Goal: Information Seeking & Learning: Learn about a topic

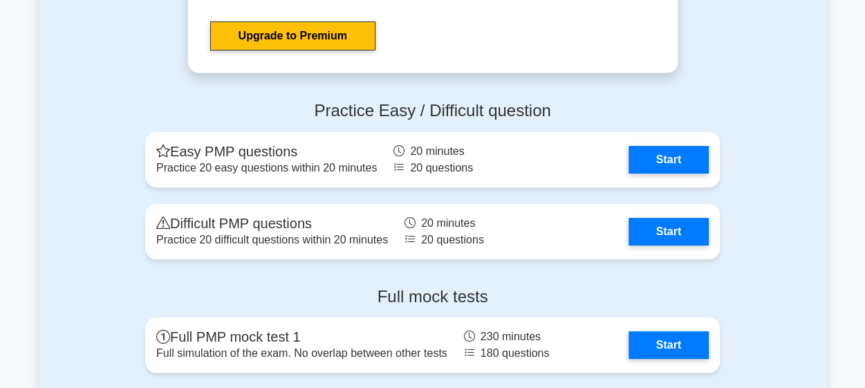
scroll to position [5142, 0]
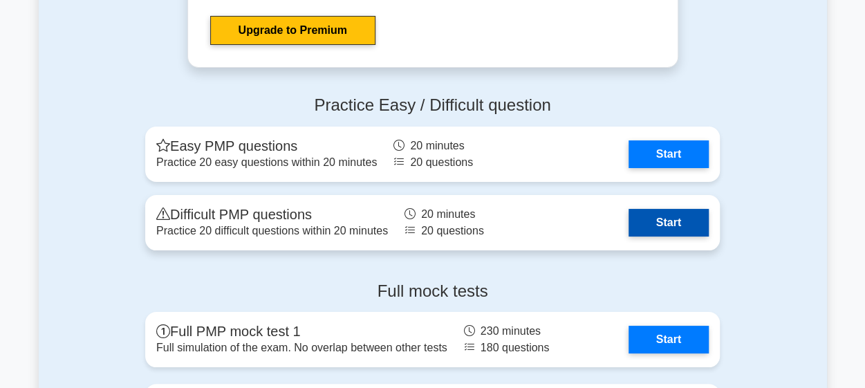
click at [650, 221] on link "Start" at bounding box center [669, 223] width 80 height 28
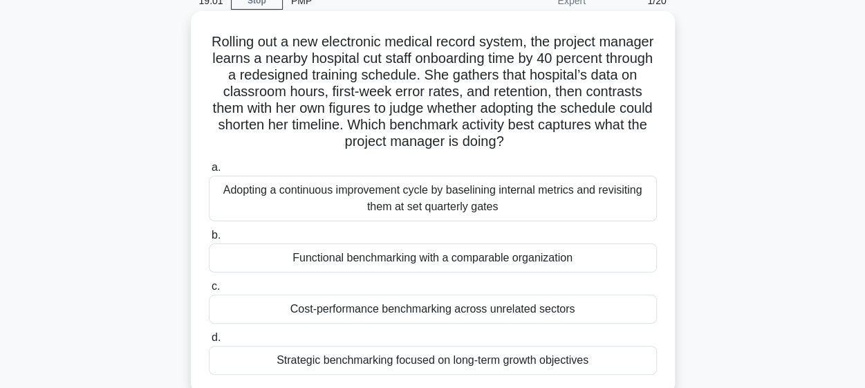
scroll to position [69, 0]
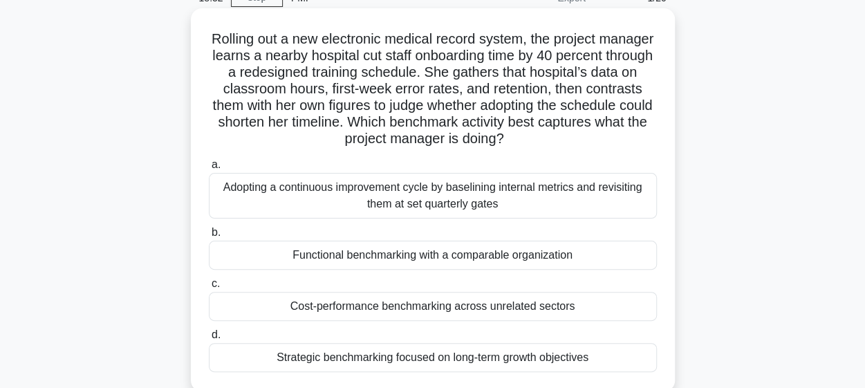
click at [425, 255] on div "Functional benchmarking with a comparable organization" at bounding box center [433, 255] width 448 height 29
click at [209, 237] on input "b. Functional benchmarking with a comparable organization" at bounding box center [209, 232] width 0 height 9
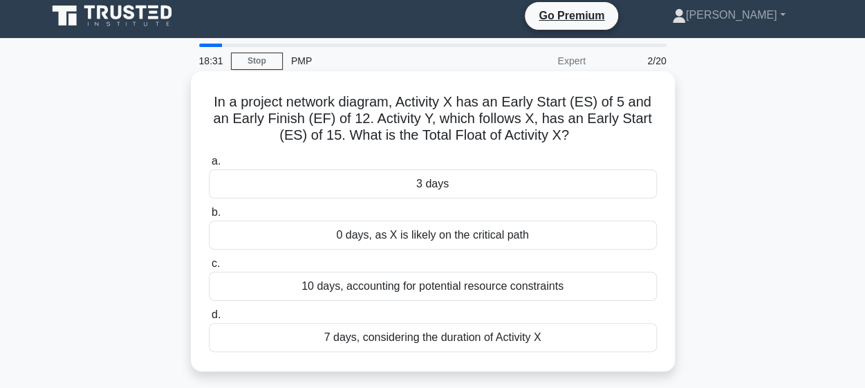
scroll to position [0, 0]
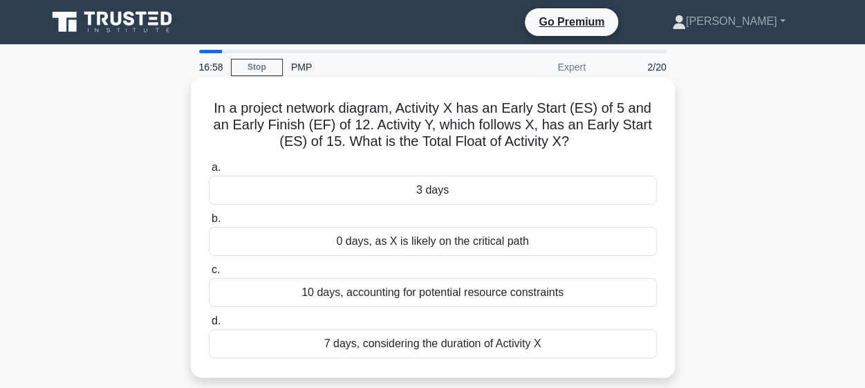
click at [446, 343] on div "7 days, considering the duration of Activity X" at bounding box center [433, 343] width 448 height 29
click at [209, 326] on input "d. 7 days, considering the duration of Activity X" at bounding box center [209, 321] width 0 height 9
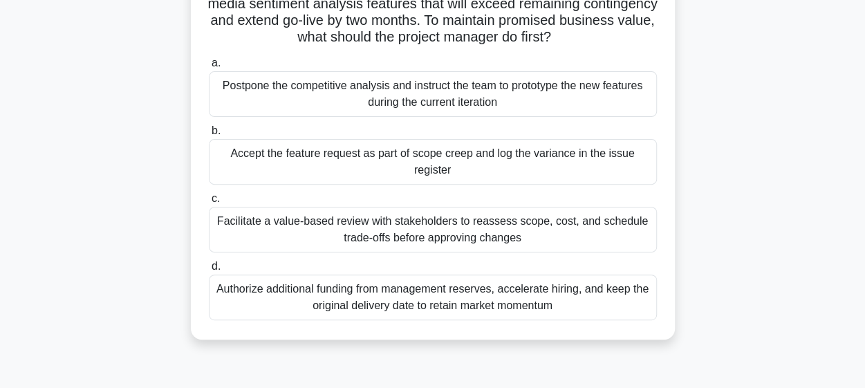
scroll to position [158, 0]
click at [446, 343] on div "A high-growth fintech startup is halfway through developing an AI-driven loan a…" at bounding box center [433, 139] width 789 height 433
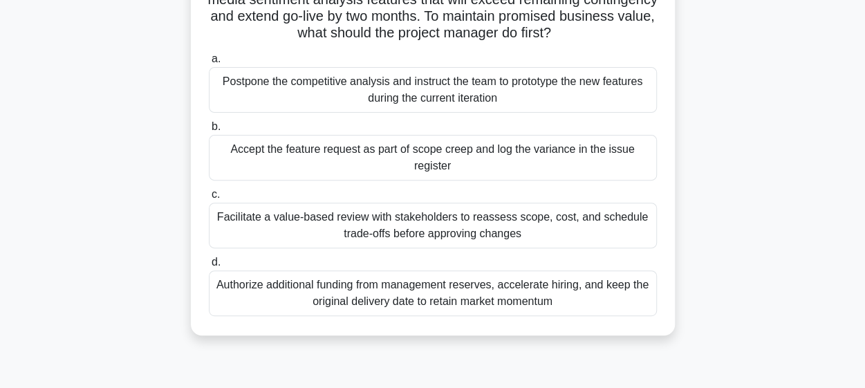
click at [454, 236] on div "Facilitate a value-based review with stakeholders to reassess scope, cost, and …" at bounding box center [433, 226] width 448 height 46
click at [209, 199] on input "c. Facilitate a value-based review with stakeholders to reassess scope, cost, a…" at bounding box center [209, 194] width 0 height 9
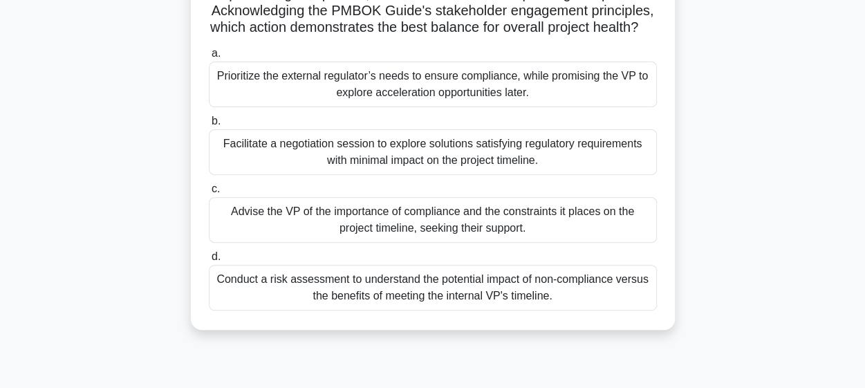
scroll to position [158, 0]
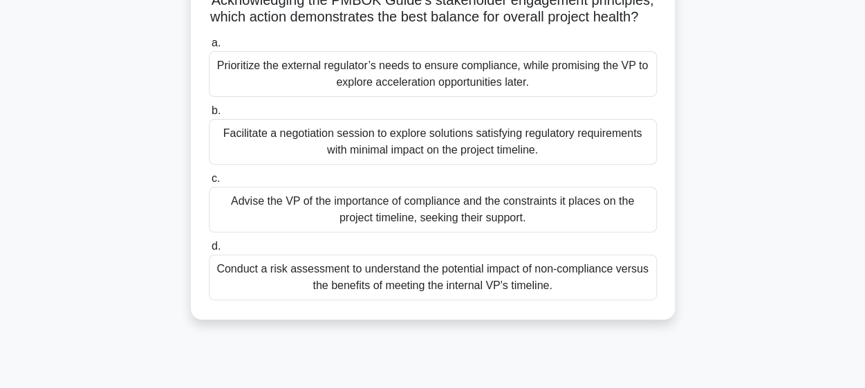
click at [437, 165] on div "Facilitate a negotiation session to explore solutions satisfying regulatory req…" at bounding box center [433, 142] width 448 height 46
click at [209, 116] on input "b. Facilitate a negotiation session to explore solutions satisfying regulatory …" at bounding box center [209, 111] width 0 height 9
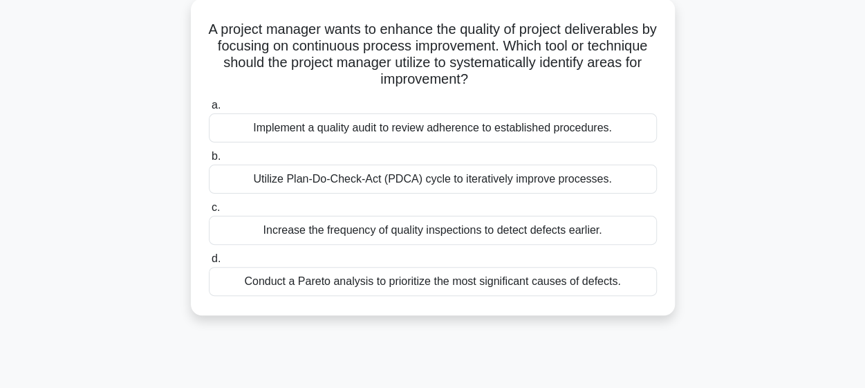
scroll to position [86, 0]
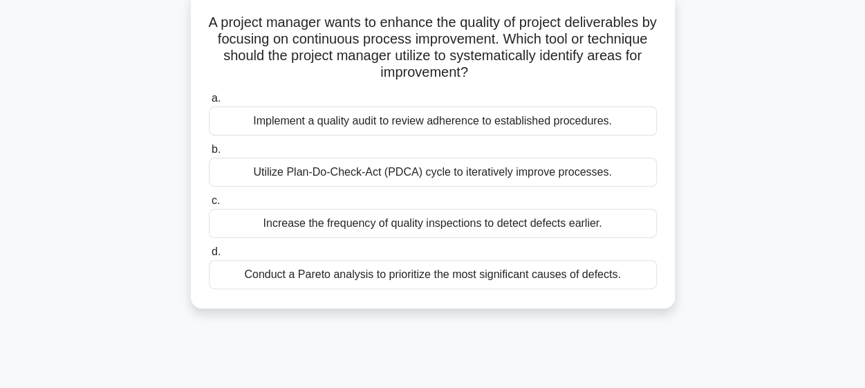
click at [376, 179] on div "Utilize Plan-Do-Check-Act (PDCA) cycle to iteratively improve processes." at bounding box center [433, 172] width 448 height 29
click at [209, 154] on input "b. Utilize Plan-Do-Check-Act (PDCA) cycle to iteratively improve processes." at bounding box center [209, 149] width 0 height 9
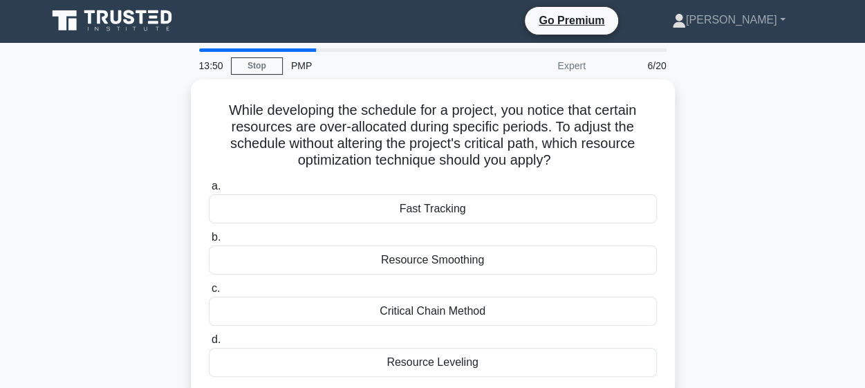
scroll to position [0, 0]
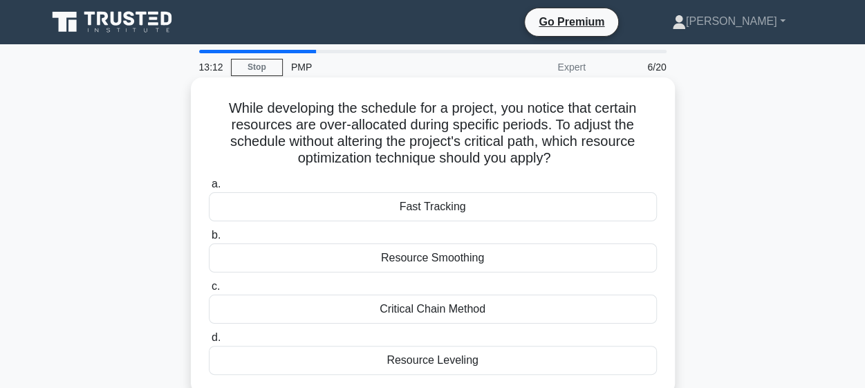
click at [459, 268] on div "Resource Smoothing" at bounding box center [433, 258] width 448 height 29
click at [209, 240] on input "b. Resource Smoothing" at bounding box center [209, 235] width 0 height 9
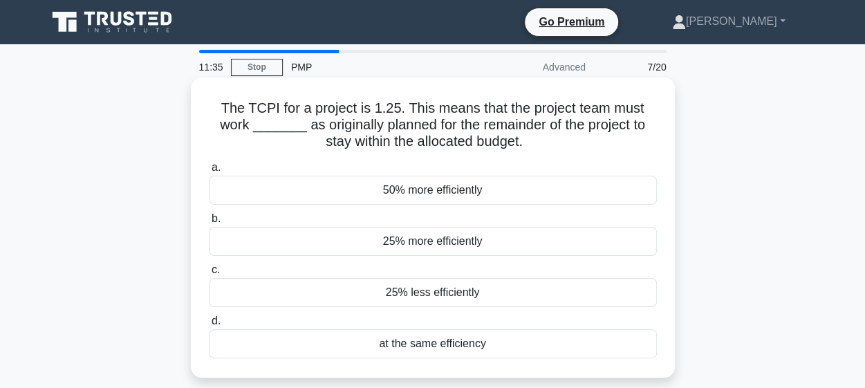
click at [436, 288] on div "25% less efficiently" at bounding box center [433, 292] width 448 height 29
click at [209, 275] on input "c. 25% less efficiently" at bounding box center [209, 270] width 0 height 9
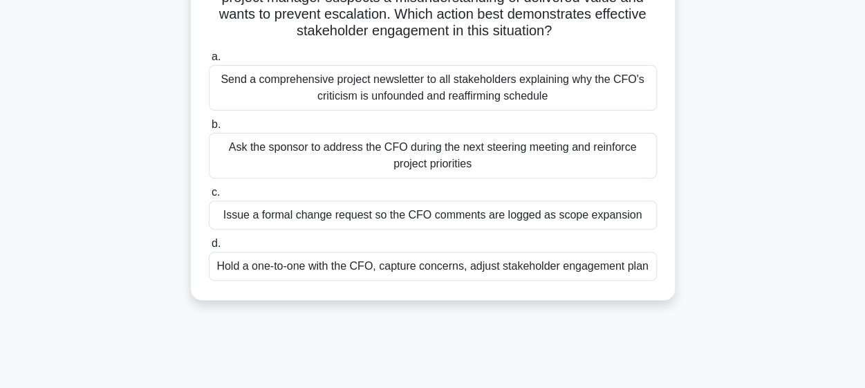
scroll to position [163, 0]
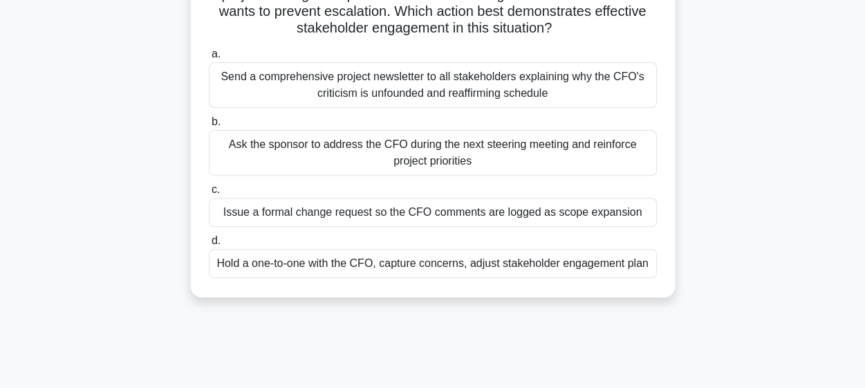
click at [434, 265] on div "Hold a one-to-one with the CFO, capture concerns, adjust stakeholder engagement…" at bounding box center [433, 263] width 448 height 29
click at [209, 246] on input "d. Hold a one-to-one with the CFO, capture concerns, adjust stakeholder engagem…" at bounding box center [209, 241] width 0 height 9
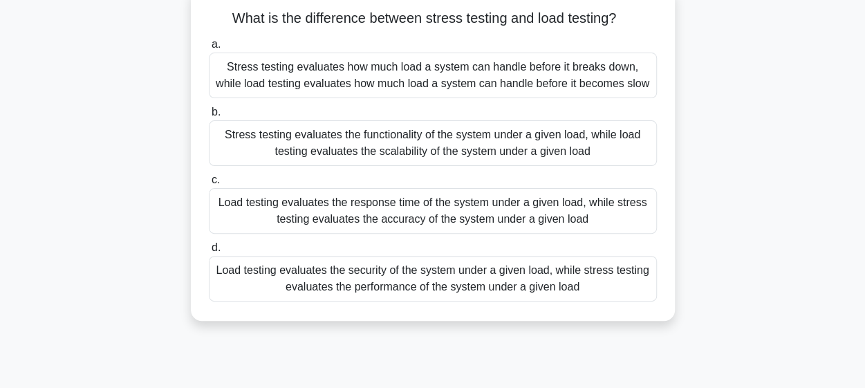
scroll to position [102, 0]
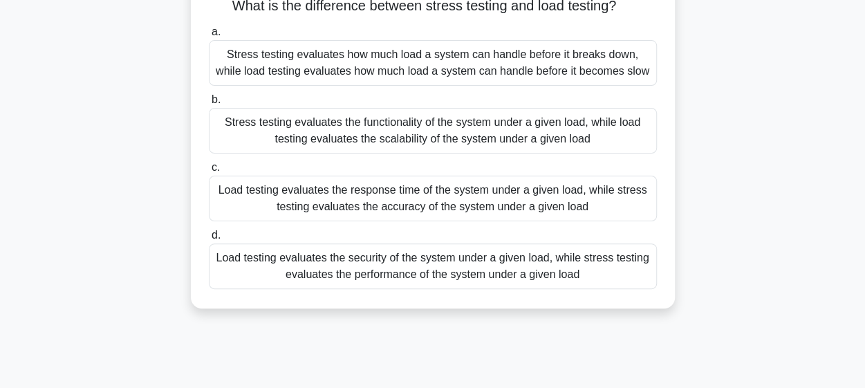
click at [423, 70] on div "Stress testing evaluates how much load a system can handle before it breaks dow…" at bounding box center [433, 63] width 448 height 46
click at [209, 37] on input "a. Stress testing evaluates how much load a system can handle before it breaks …" at bounding box center [209, 32] width 0 height 9
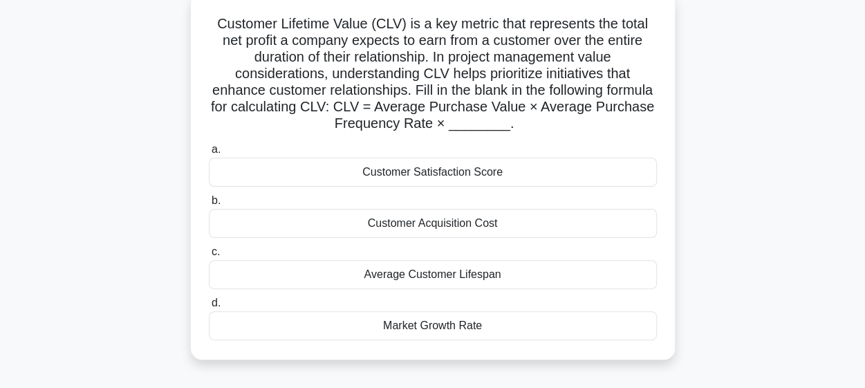
scroll to position [83, 0]
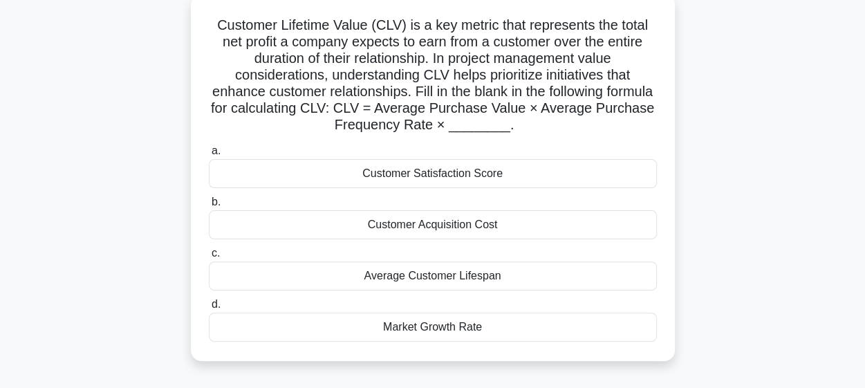
click at [434, 282] on div "Average Customer Lifespan" at bounding box center [433, 275] width 448 height 29
click at [209, 258] on input "c. Average Customer Lifespan" at bounding box center [209, 253] width 0 height 9
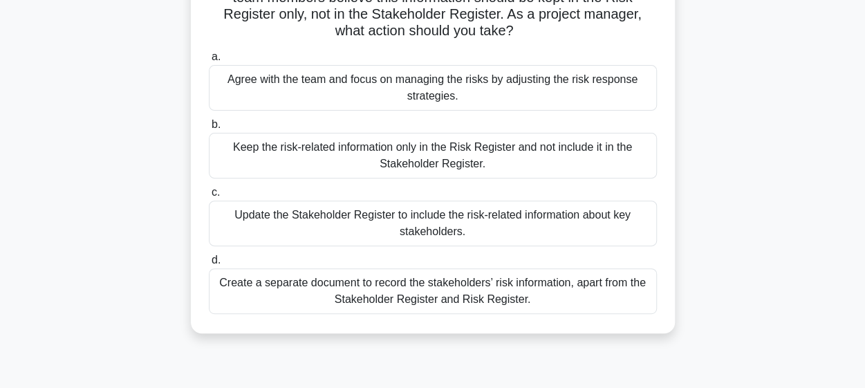
scroll to position [148, 0]
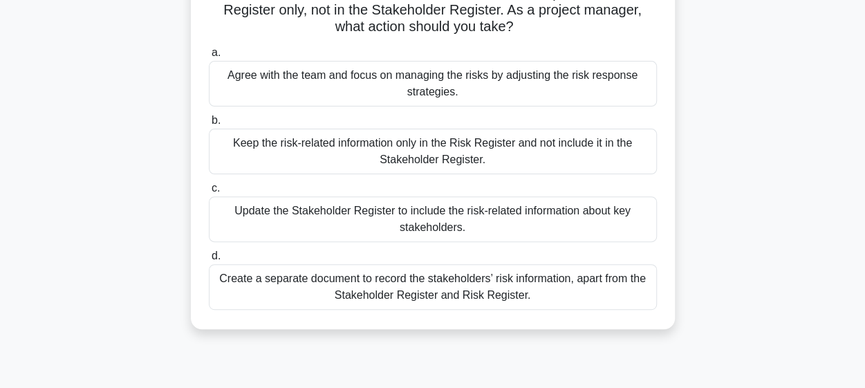
click at [434, 219] on div "Update the Stakeholder Register to include the risk-related information about k…" at bounding box center [433, 219] width 448 height 46
click at [209, 193] on input "c. Update the Stakeholder Register to include the risk-related information abou…" at bounding box center [209, 188] width 0 height 9
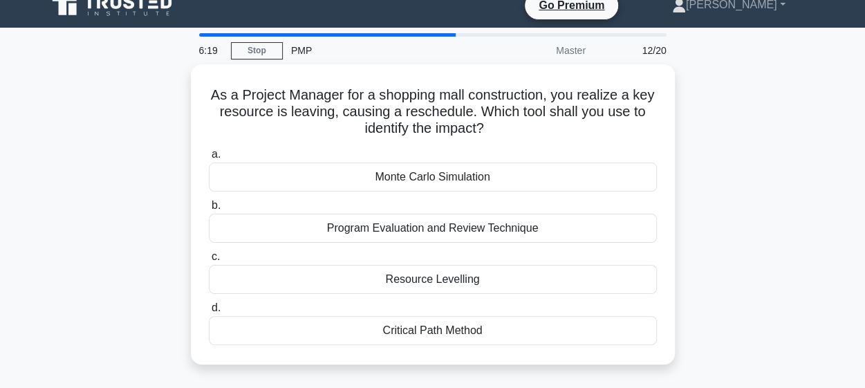
scroll to position [16, 0]
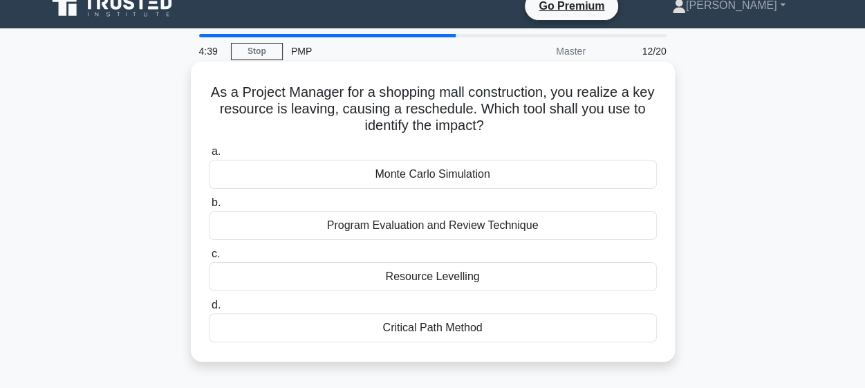
click at [455, 177] on div "Monte Carlo Simulation" at bounding box center [433, 174] width 448 height 29
click at [209, 156] on input "a. Monte Carlo Simulation" at bounding box center [209, 151] width 0 height 9
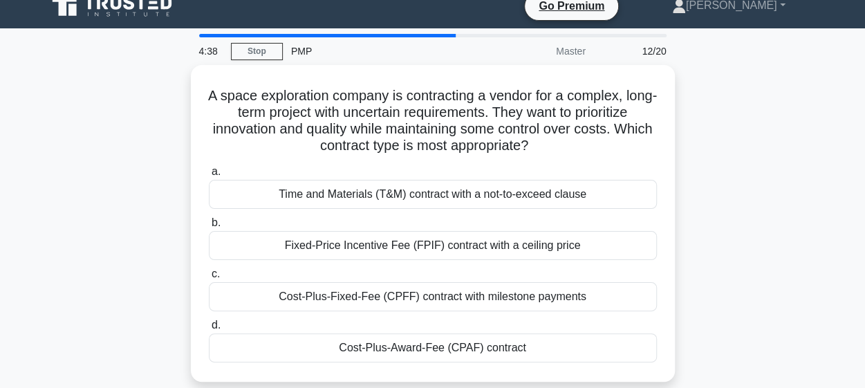
scroll to position [0, 0]
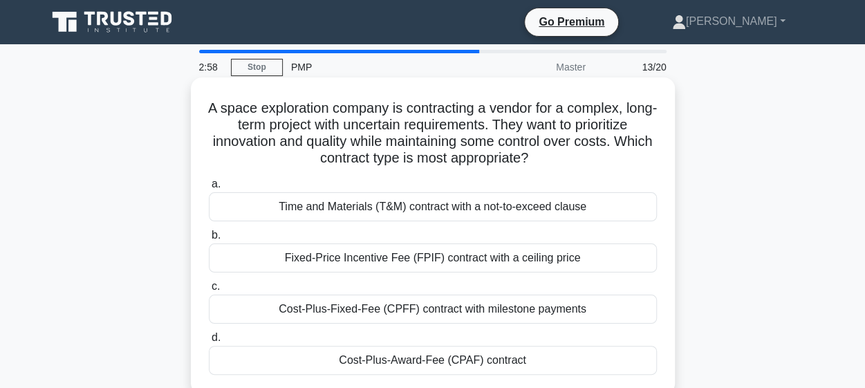
click at [437, 307] on div "Cost-Plus-Fixed-Fee (CPFF) contract with milestone payments" at bounding box center [433, 309] width 448 height 29
click at [209, 291] on input "c. Cost-Plus-Fixed-Fee (CPFF) contract with milestone payments" at bounding box center [209, 286] width 0 height 9
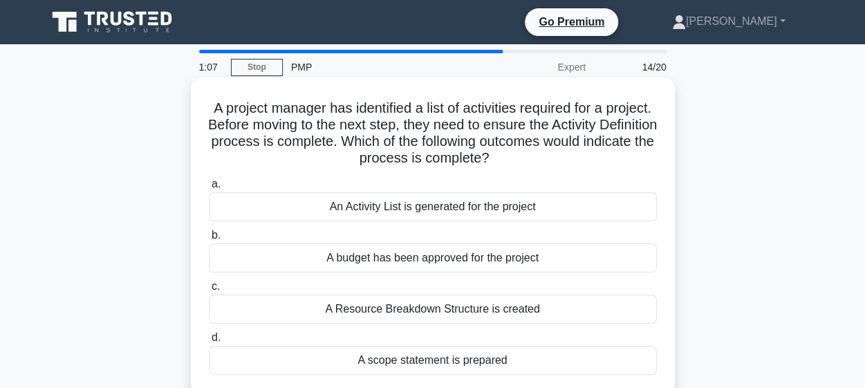
click at [488, 209] on div "An Activity List is generated for the project" at bounding box center [433, 206] width 448 height 29
click at [209, 189] on input "a. An Activity List is generated for the project" at bounding box center [209, 184] width 0 height 9
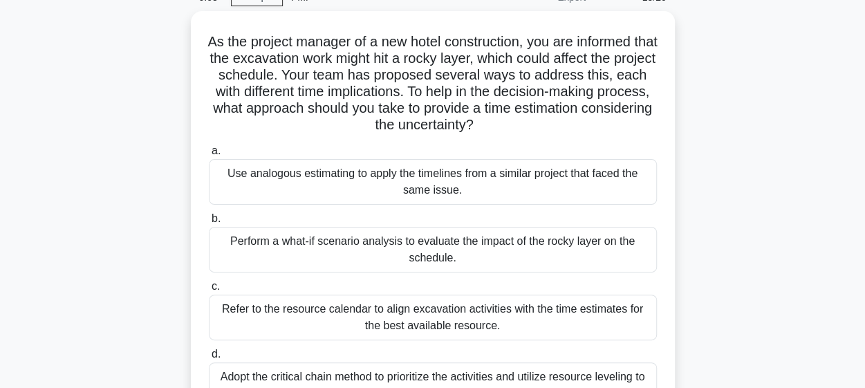
scroll to position [105, 0]
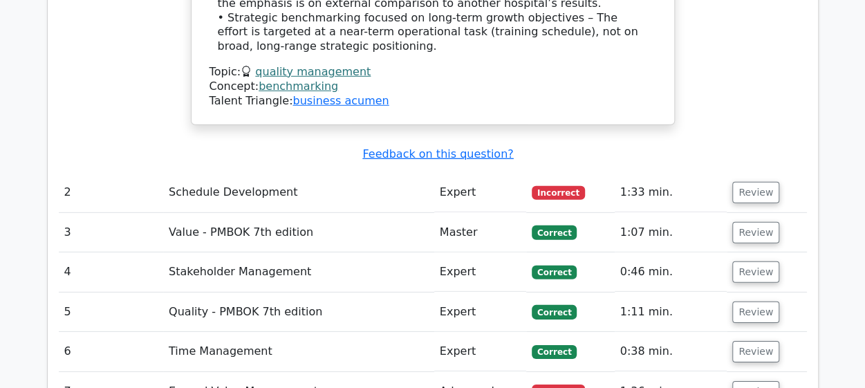
scroll to position [1954, 0]
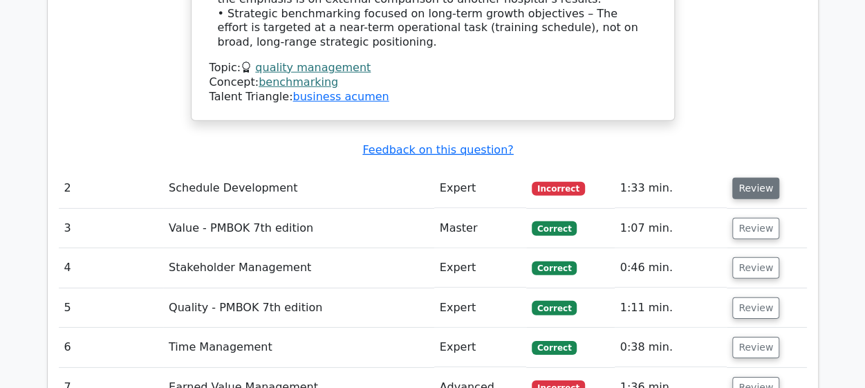
click at [747, 178] on button "Review" at bounding box center [756, 188] width 47 height 21
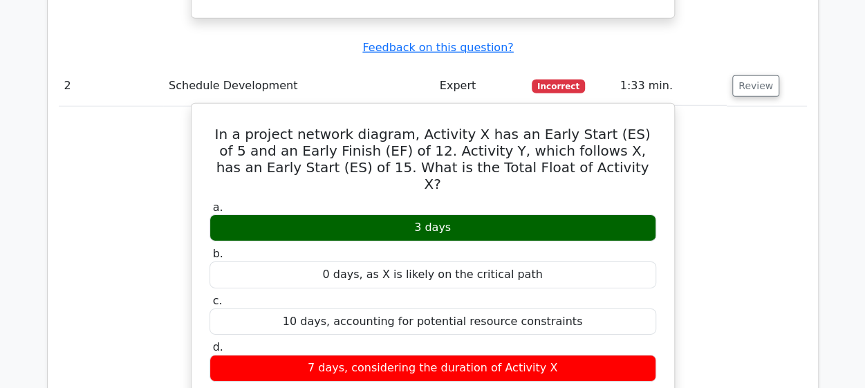
scroll to position [2056, 0]
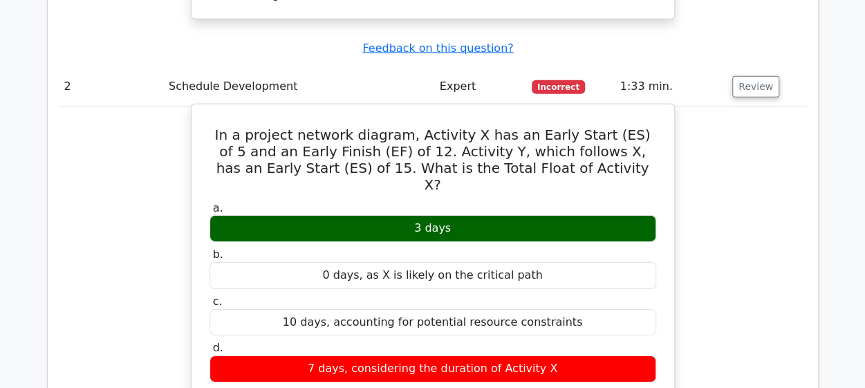
click at [654, 262] on div "0 days, as X is likely on the critical path" at bounding box center [433, 275] width 447 height 27
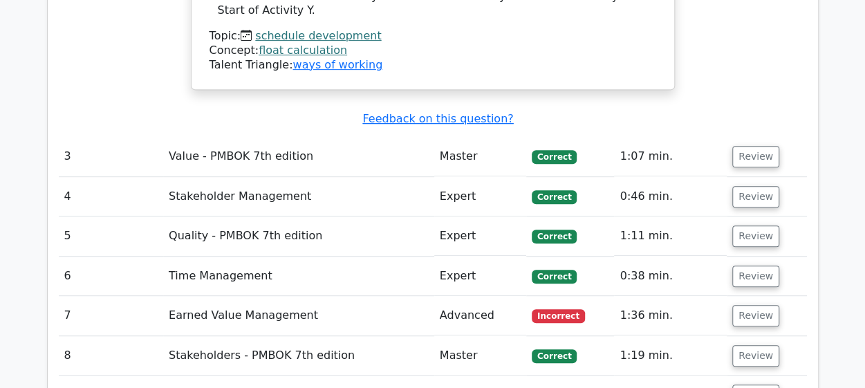
scroll to position [2883, 0]
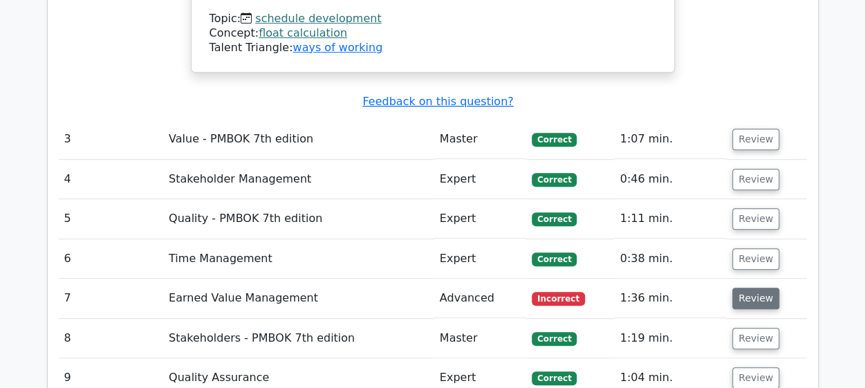
click at [747, 288] on button "Review" at bounding box center [756, 298] width 47 height 21
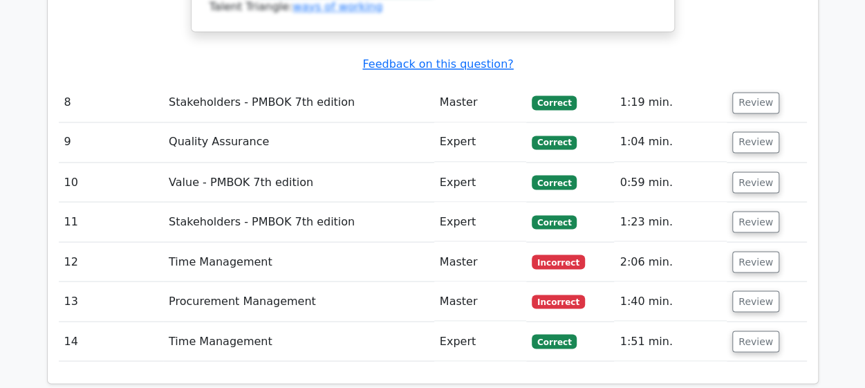
scroll to position [3730, 0]
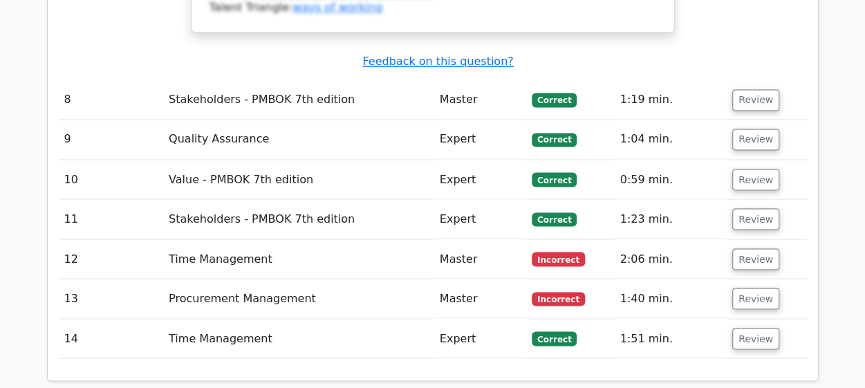
click at [773, 239] on td "Review" at bounding box center [767, 258] width 80 height 39
click at [764, 248] on button "Review" at bounding box center [756, 258] width 47 height 21
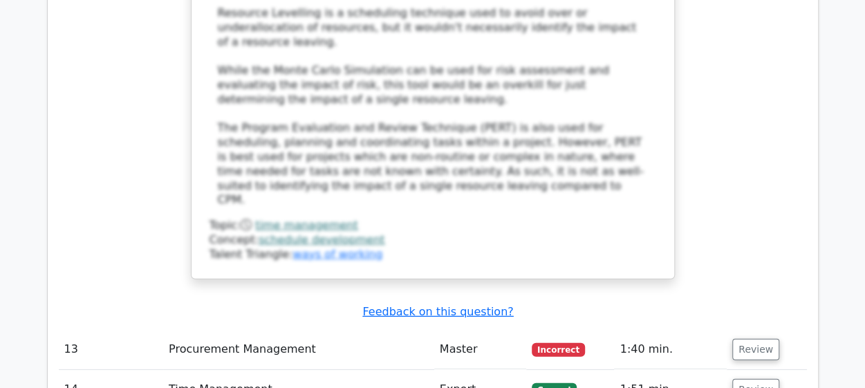
scroll to position [4458, 0]
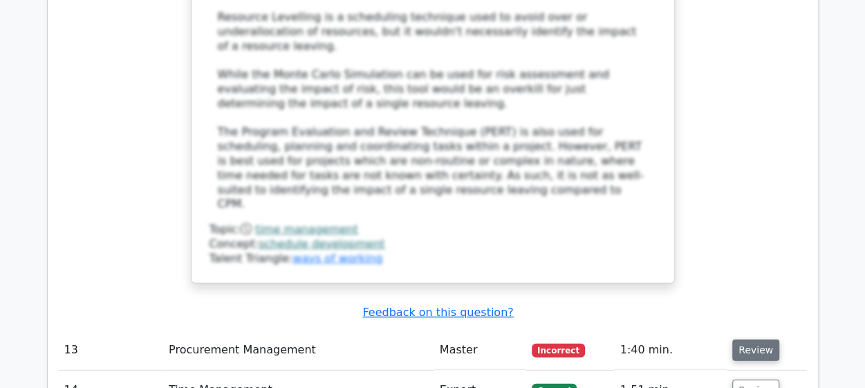
click at [753, 340] on button "Review" at bounding box center [756, 350] width 47 height 21
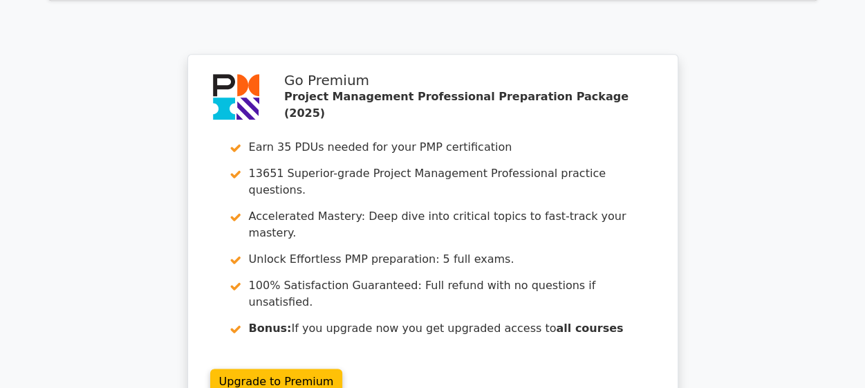
scroll to position [5810, 0]
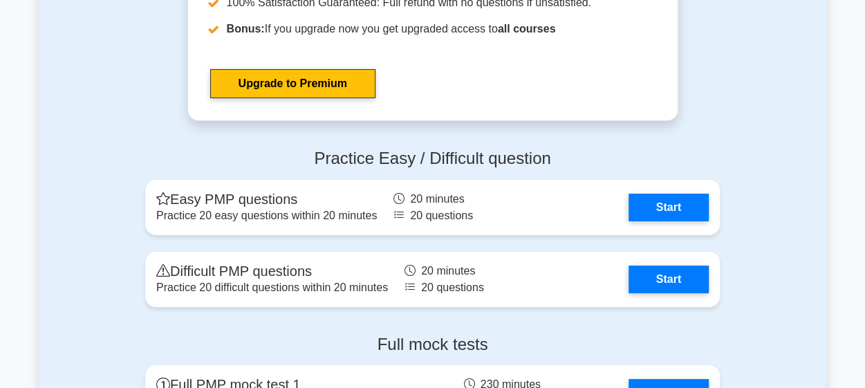
scroll to position [5089, 0]
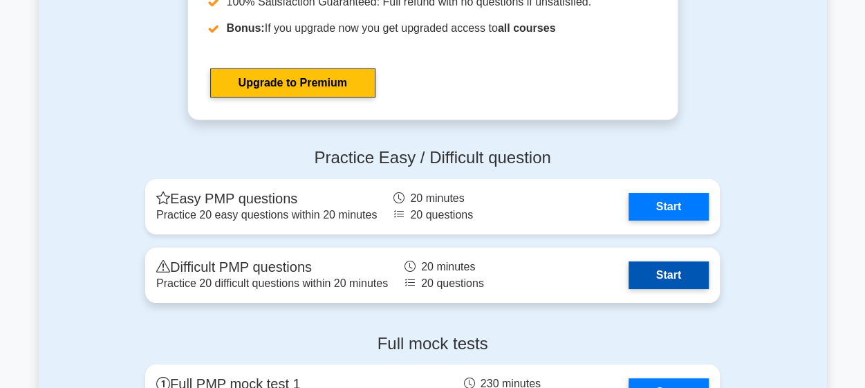
click at [660, 273] on link "Start" at bounding box center [669, 275] width 80 height 28
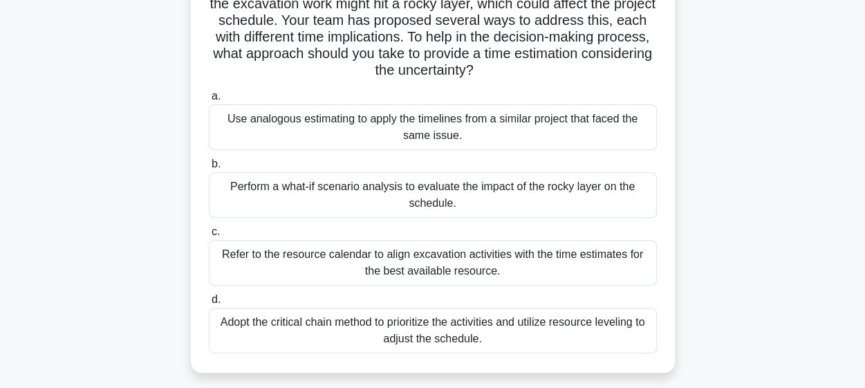
scroll to position [120, 0]
click at [489, 190] on div "Perform a what-if scenario analysis to evaluate the impact of the rocky layer o…" at bounding box center [433, 196] width 448 height 46
click at [209, 169] on input "b. Perform a what-if scenario analysis to evaluate the impact of the rocky laye…" at bounding box center [209, 164] width 0 height 9
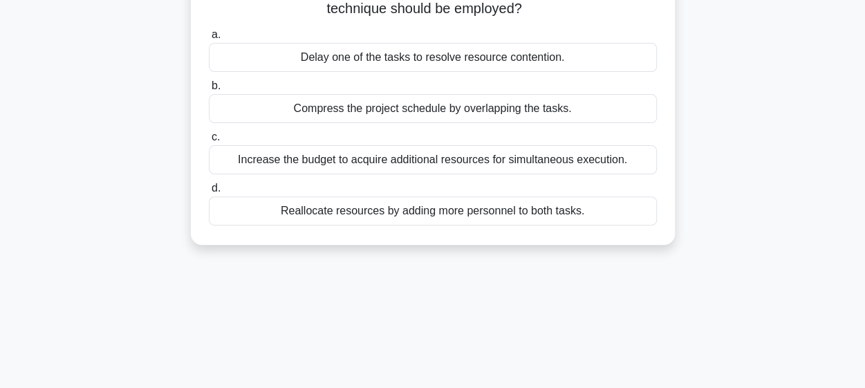
scroll to position [150, 0]
click at [462, 212] on div "Reallocate resources by adding more personnel to both tasks." at bounding box center [433, 210] width 448 height 29
click at [209, 192] on input "d. Reallocate resources by adding more personnel to both tasks." at bounding box center [209, 187] width 0 height 9
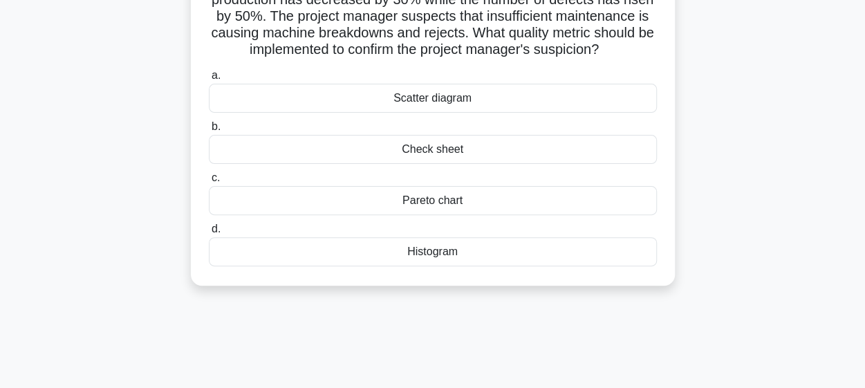
scroll to position [83, 0]
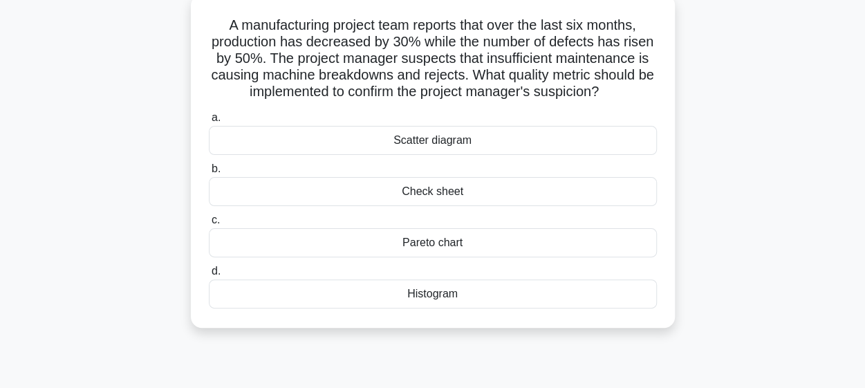
click at [476, 151] on div "Scatter diagram" at bounding box center [433, 140] width 448 height 29
click at [209, 122] on input "a. Scatter diagram" at bounding box center [209, 117] width 0 height 9
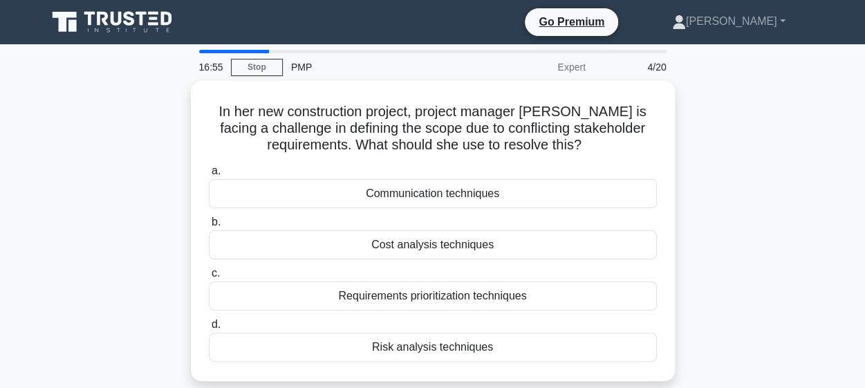
scroll to position [15, 0]
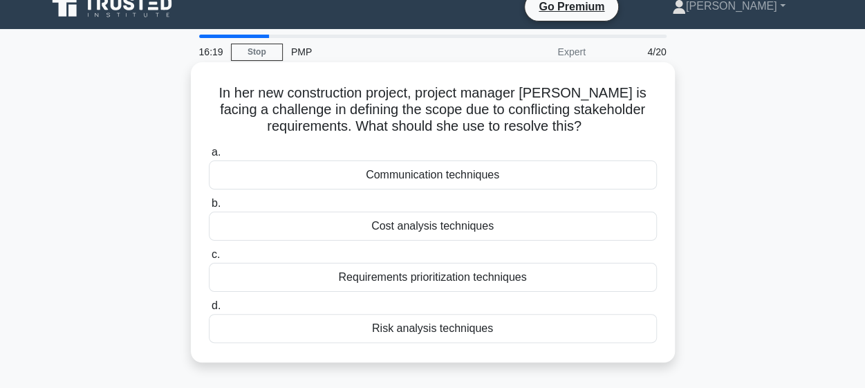
click at [441, 280] on div "Requirements prioritization techniques" at bounding box center [433, 277] width 448 height 29
click at [209, 259] on input "c. Requirements prioritization techniques" at bounding box center [209, 254] width 0 height 9
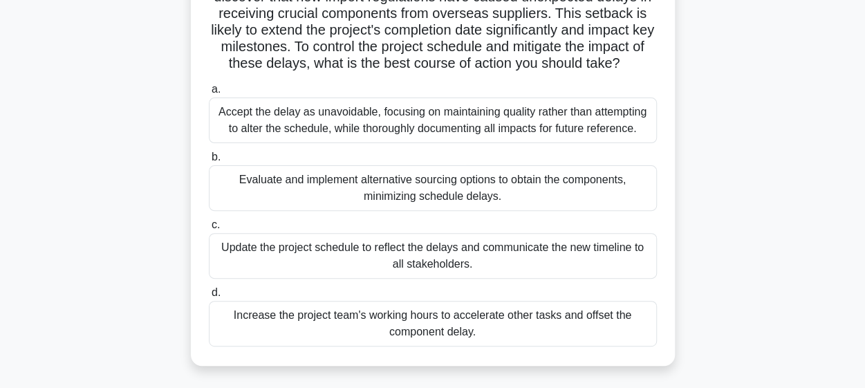
scroll to position [134, 0]
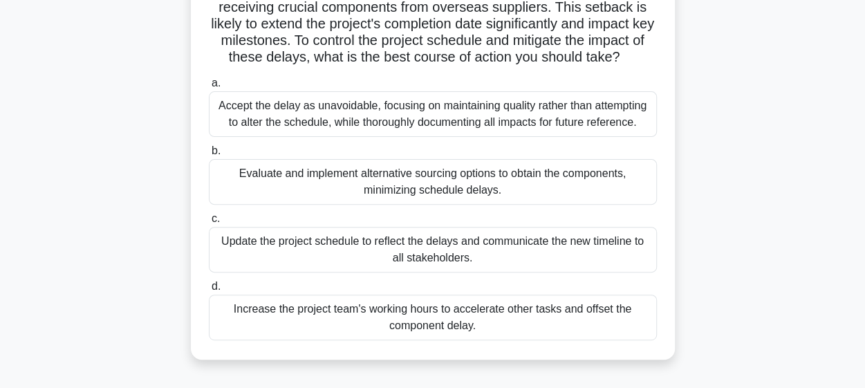
click at [414, 179] on div "Evaluate and implement alternative sourcing options to obtain the components, m…" at bounding box center [433, 182] width 448 height 46
click at [209, 156] on input "b. Evaluate and implement alternative sourcing options to obtain the components…" at bounding box center [209, 151] width 0 height 9
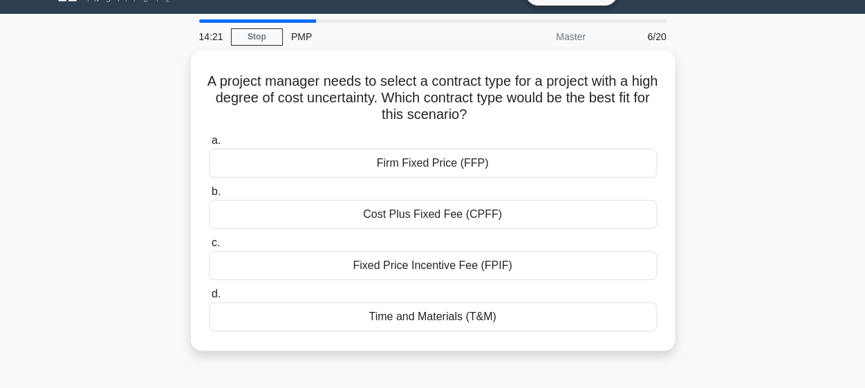
scroll to position [0, 0]
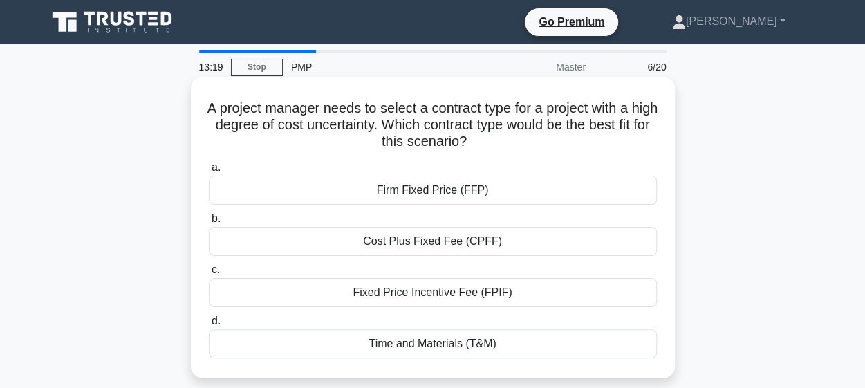
click at [410, 238] on div "Cost Plus Fixed Fee (CPFF)" at bounding box center [433, 241] width 448 height 29
click at [209, 223] on input "b. Cost Plus Fixed Fee (CPFF)" at bounding box center [209, 218] width 0 height 9
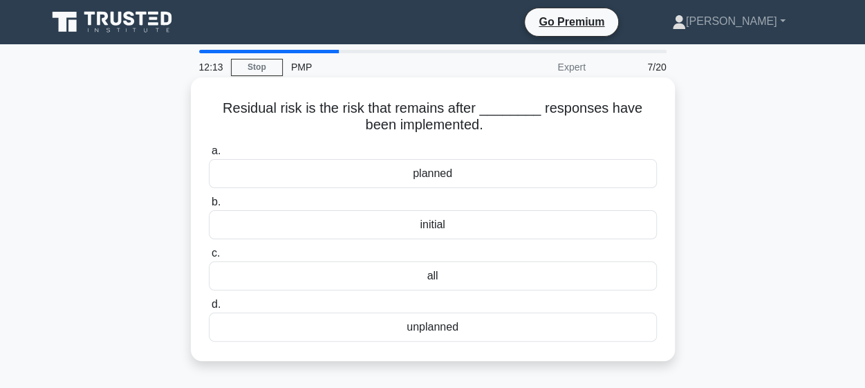
click at [441, 175] on div "planned" at bounding box center [433, 173] width 448 height 29
click at [209, 156] on input "a. planned" at bounding box center [209, 151] width 0 height 9
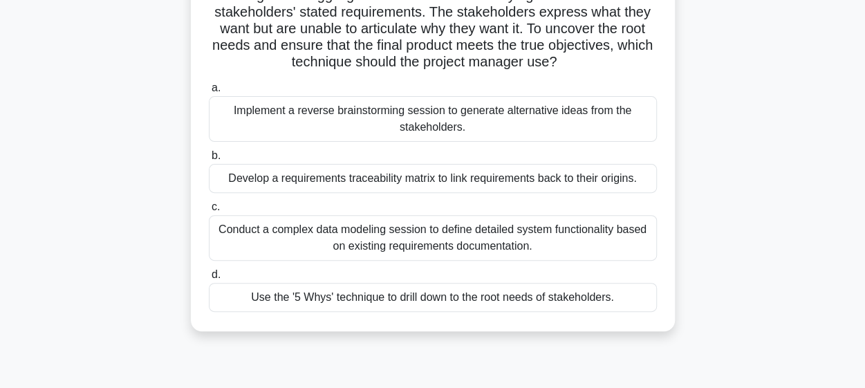
scroll to position [134, 0]
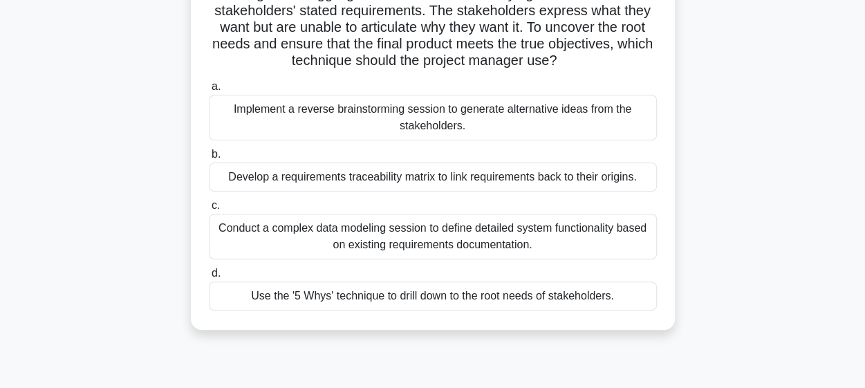
click at [441, 175] on div "Develop a requirements traceability matrix to link requirements back to their o…" at bounding box center [433, 177] width 448 height 29
click at [209, 159] on input "b. Develop a requirements traceability matrix to link requirements back to thei…" at bounding box center [209, 154] width 0 height 9
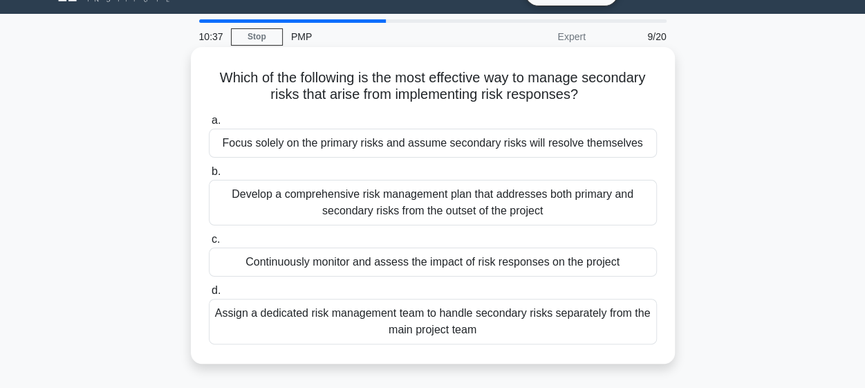
scroll to position [29, 0]
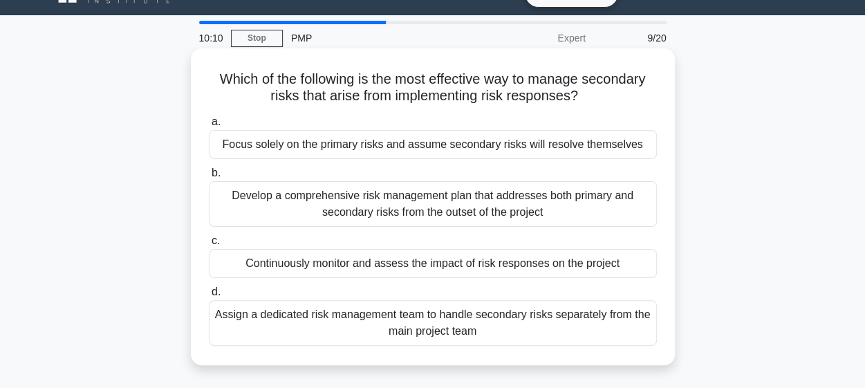
click at [469, 268] on div "Continuously monitor and assess the impact of risk responses on the project" at bounding box center [433, 263] width 448 height 29
click at [209, 246] on input "c. Continuously monitor and assess the impact of risk responses on the project" at bounding box center [209, 241] width 0 height 9
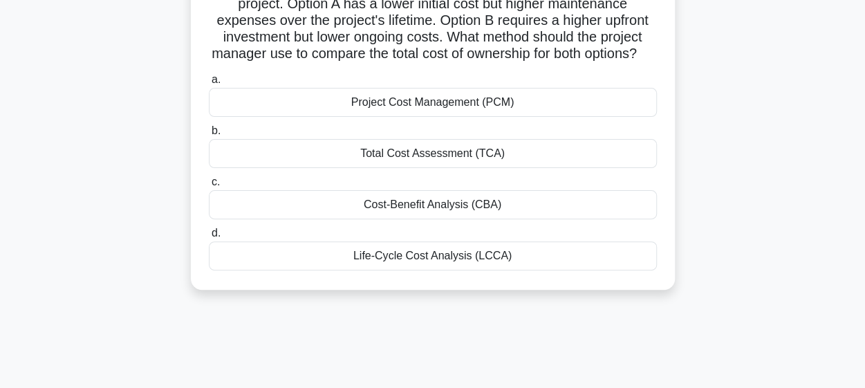
scroll to position [122, 0]
click at [450, 270] on div "Life-Cycle Cost Analysis (LCCA)" at bounding box center [433, 255] width 448 height 29
click at [209, 237] on input "d. Life-Cycle Cost Analysis (LCCA)" at bounding box center [209, 232] width 0 height 9
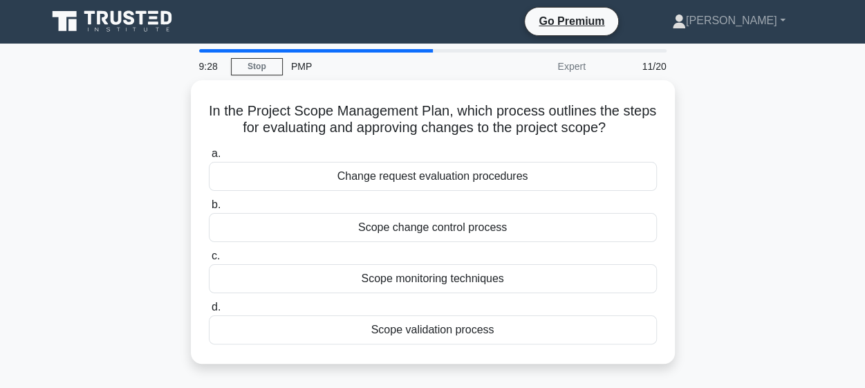
scroll to position [0, 0]
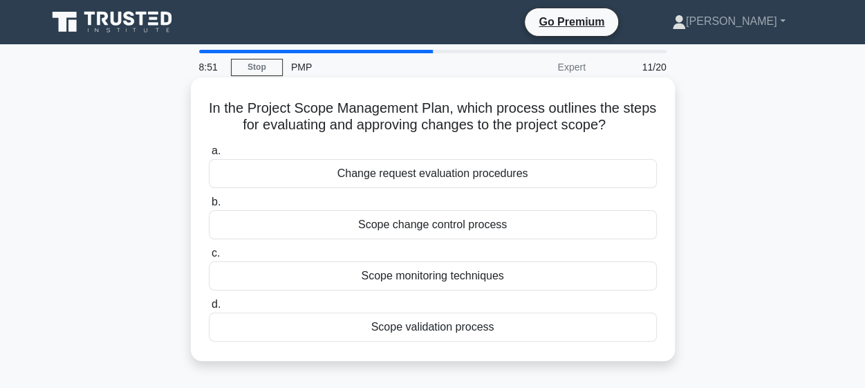
click at [440, 181] on div "Change request evaluation procedures" at bounding box center [433, 173] width 448 height 29
click at [209, 156] on input "a. Change request evaluation procedures" at bounding box center [209, 151] width 0 height 9
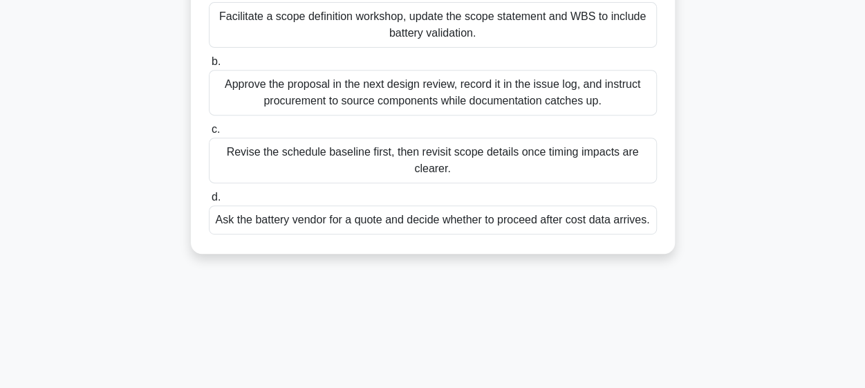
scroll to position [258, 0]
click at [488, 37] on div "Facilitate a scope definition workshop, update the scope statement and WBS to i…" at bounding box center [433, 24] width 448 height 46
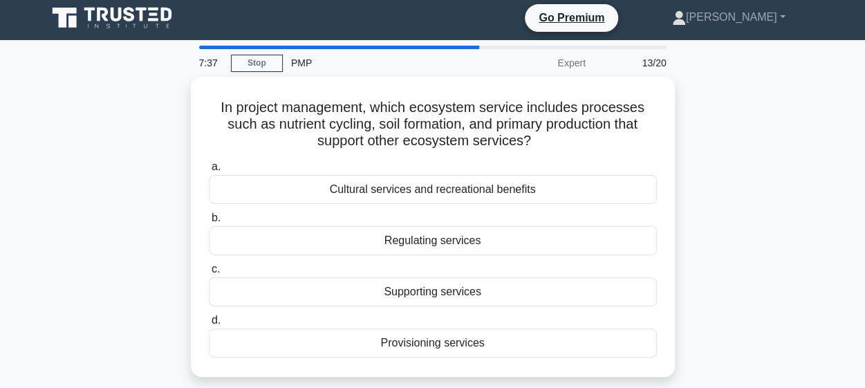
scroll to position [0, 0]
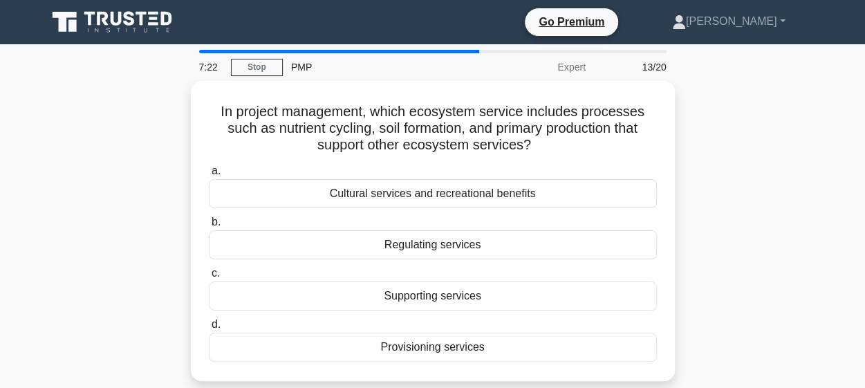
click at [488, 37] on div "Go Premium Jaliya Perera Profile" at bounding box center [433, 22] width 789 height 33
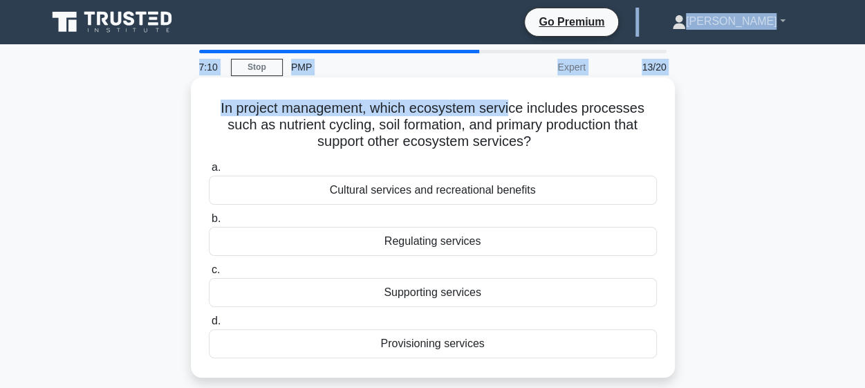
drag, startPoint x: 488, startPoint y: 37, endPoint x: 504, endPoint y: 107, distance: 70.8
click at [504, 107] on body "Go Premium Jaliya Perera Profile" at bounding box center [432, 373] width 865 height 747
click at [504, 107] on h5 "In project management, which ecosystem service includes processes such as nutri…" at bounding box center [433, 125] width 451 height 51
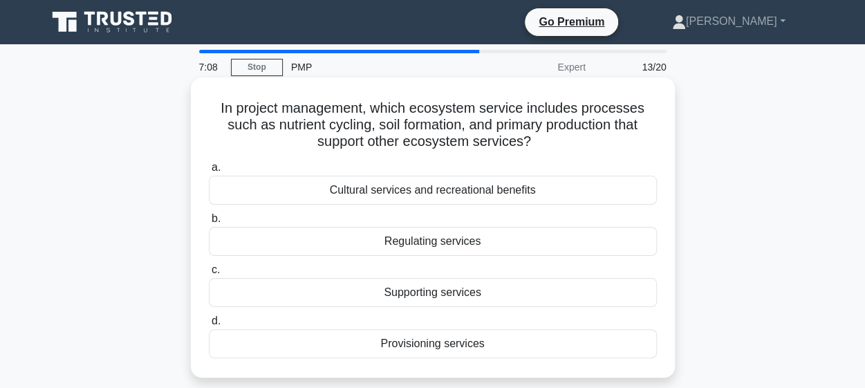
scroll to position [1, 0]
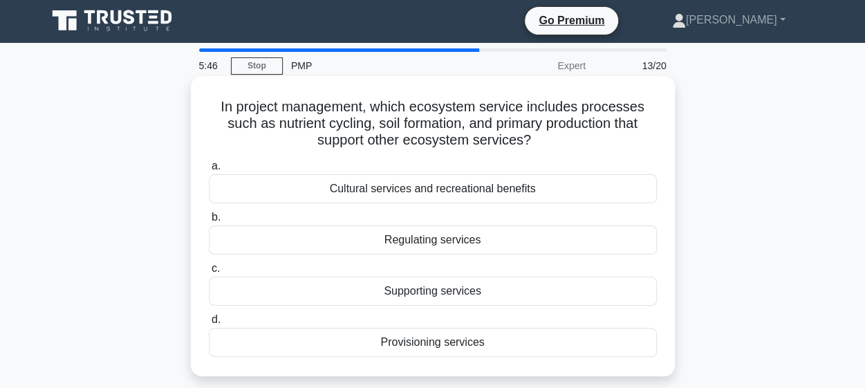
click at [410, 187] on div "Cultural services and recreational benefits" at bounding box center [433, 188] width 448 height 29
click at [209, 171] on input "a. Cultural services and recreational benefits" at bounding box center [209, 166] width 0 height 9
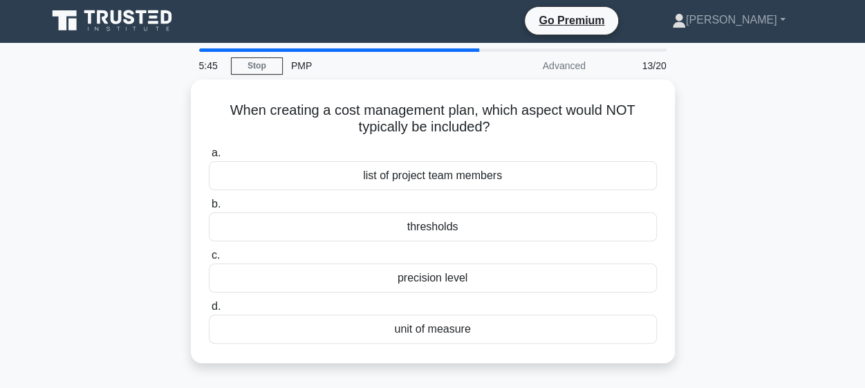
scroll to position [0, 0]
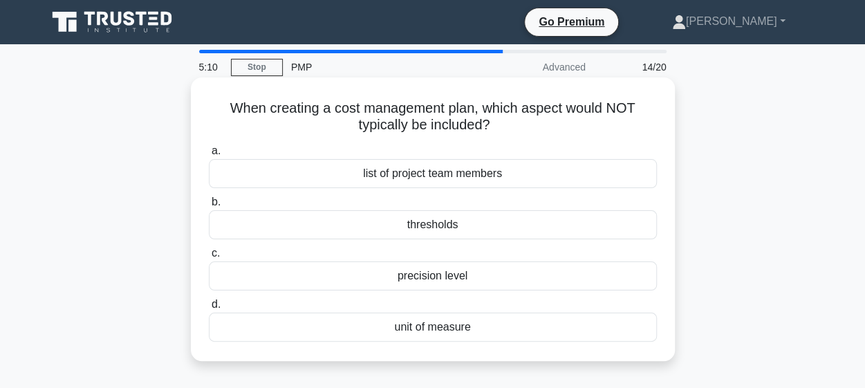
click at [407, 179] on div "list of project team members" at bounding box center [433, 173] width 448 height 29
click at [209, 156] on input "a. list of project team members" at bounding box center [209, 151] width 0 height 9
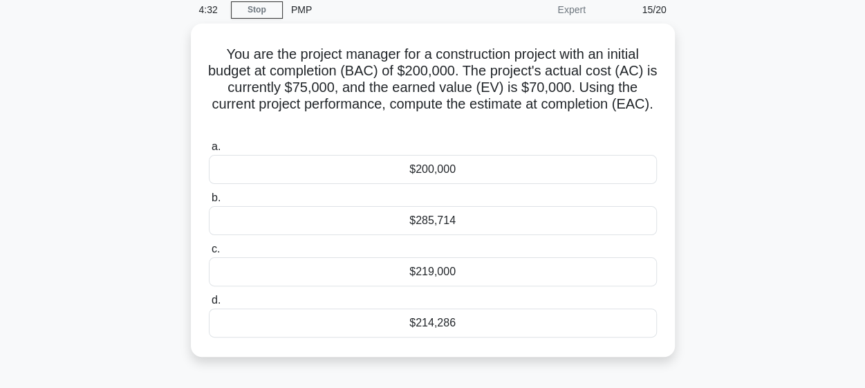
scroll to position [58, 0]
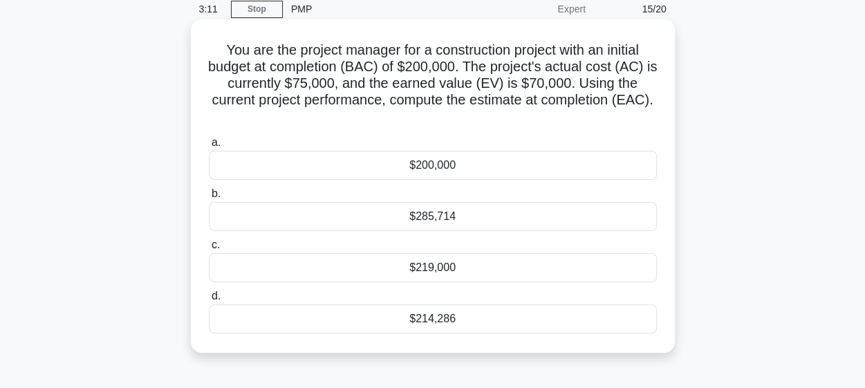
click at [477, 273] on div "$219,000" at bounding box center [433, 267] width 448 height 29
click at [209, 250] on input "c. $219,000" at bounding box center [209, 245] width 0 height 9
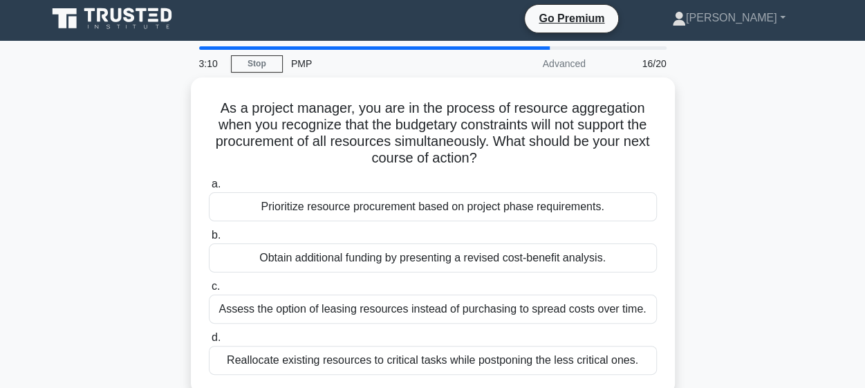
scroll to position [0, 0]
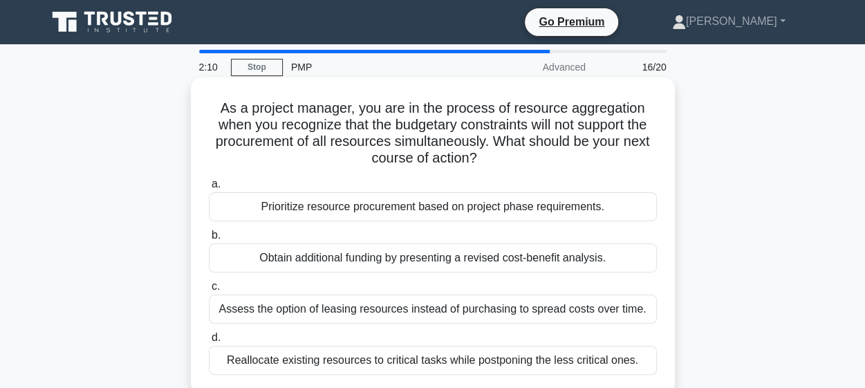
click at [475, 215] on div "Prioritize resource procurement based on project phase requirements." at bounding box center [433, 206] width 448 height 29
click at [209, 189] on input "a. Prioritize resource procurement based on project phase requirements." at bounding box center [209, 184] width 0 height 9
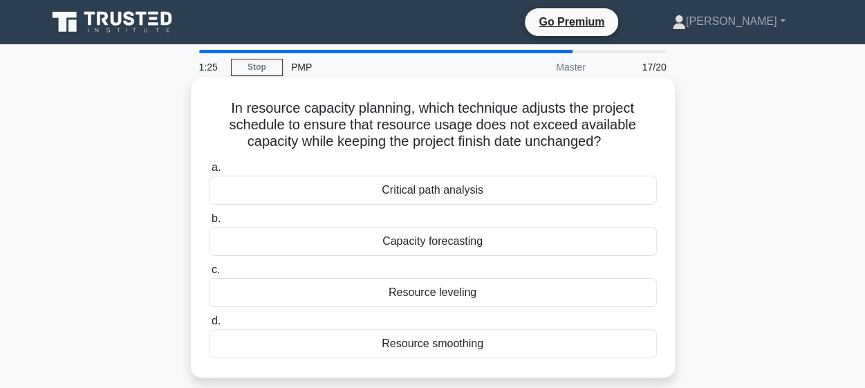
click at [430, 350] on div "Resource smoothing" at bounding box center [433, 343] width 448 height 29
click at [209, 326] on input "d. Resource smoothing" at bounding box center [209, 321] width 0 height 9
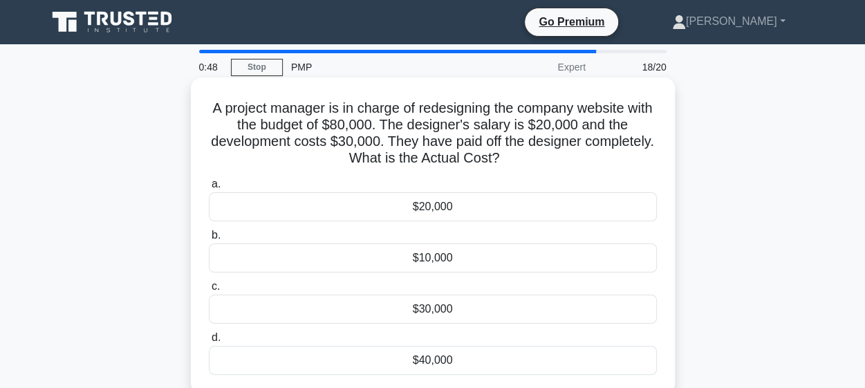
click at [448, 212] on div "$20,000" at bounding box center [433, 206] width 448 height 29
click at [209, 189] on input "a. $20,000" at bounding box center [209, 184] width 0 height 9
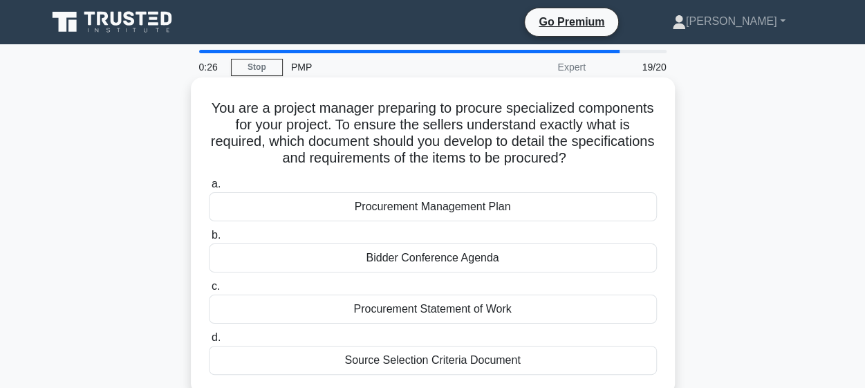
click at [438, 318] on div "Procurement Statement of Work" at bounding box center [433, 309] width 448 height 29
click at [209, 291] on input "c. Procurement Statement of Work" at bounding box center [209, 286] width 0 height 9
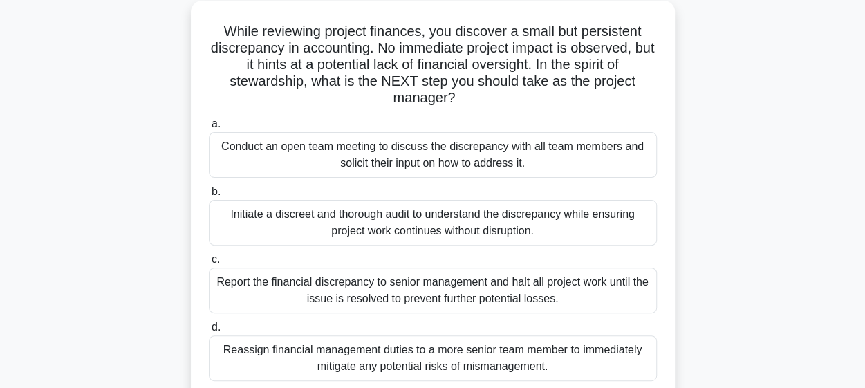
scroll to position [82, 0]
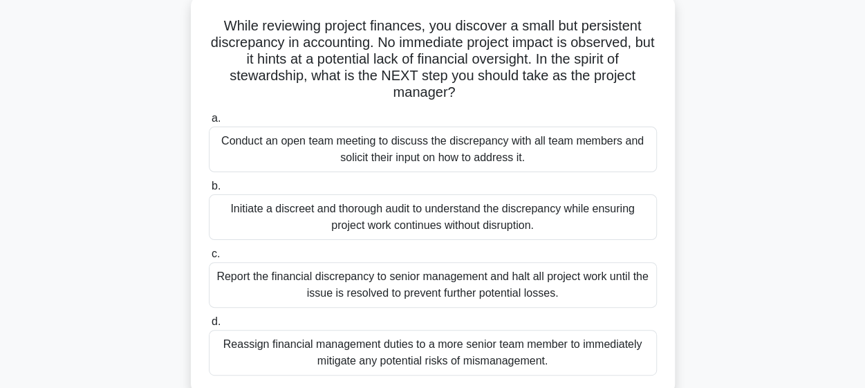
click at [429, 149] on div "Conduct an open team meeting to discuss the discrepancy with all team members a…" at bounding box center [433, 150] width 448 height 46
click at [209, 123] on input "a. Conduct an open team meeting to discuss the discrepancy with all team member…" at bounding box center [209, 118] width 0 height 9
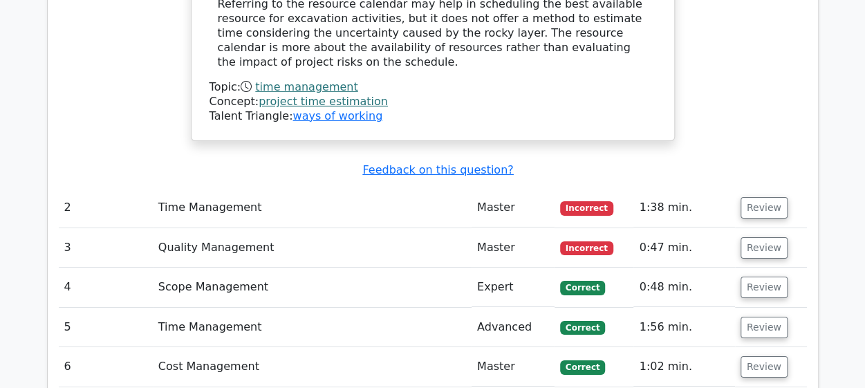
scroll to position [2218, 0]
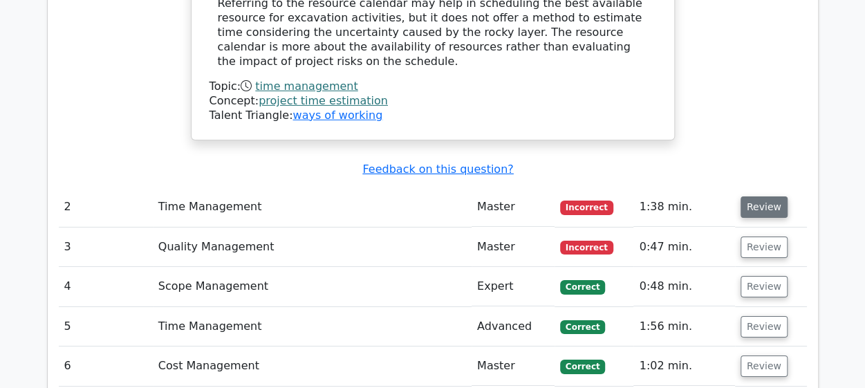
click at [764, 196] on button "Review" at bounding box center [764, 206] width 47 height 21
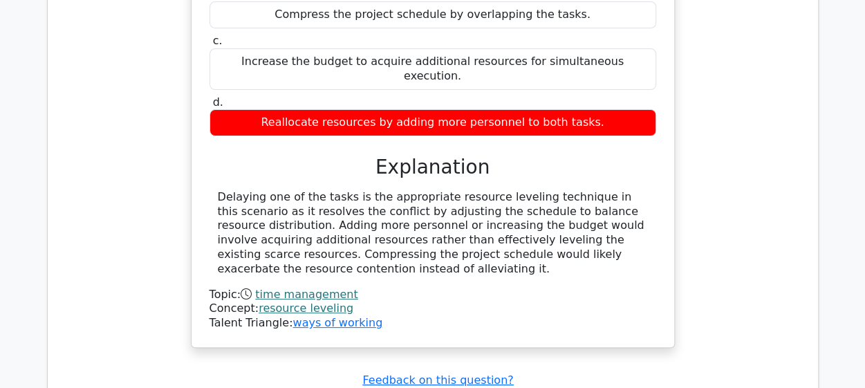
scroll to position [2727, 0]
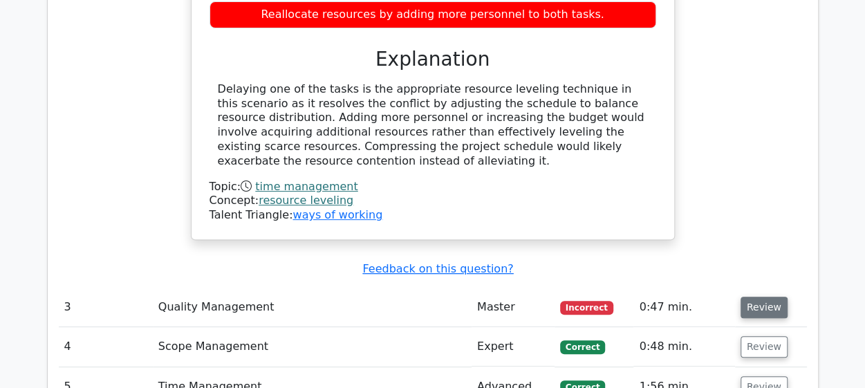
click at [751, 297] on button "Review" at bounding box center [764, 307] width 47 height 21
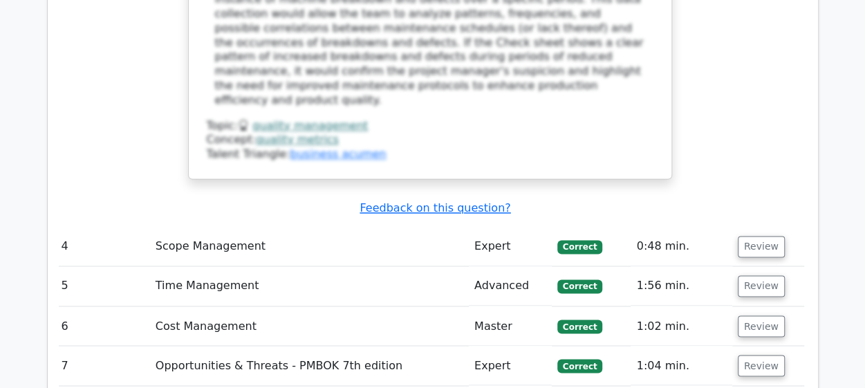
scroll to position [3572, 0]
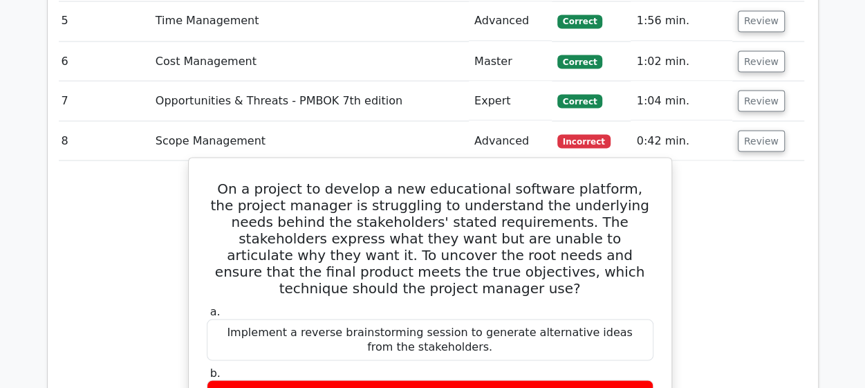
scroll to position [3836, 0]
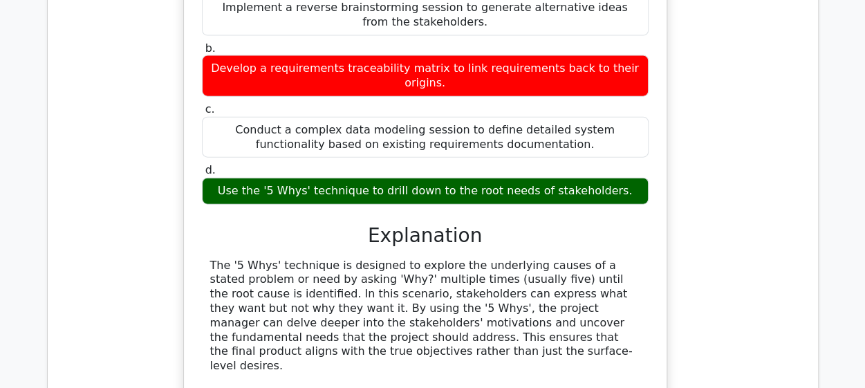
scroll to position [4164, 0]
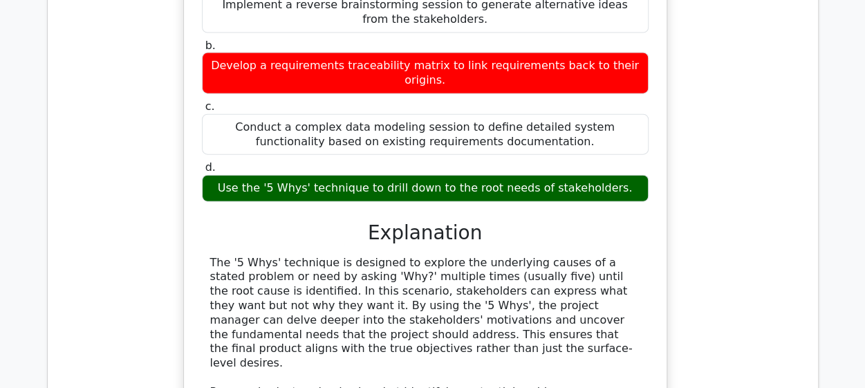
click at [531, 336] on div "On a project to develop a new educational software platform, the project manage…" at bounding box center [425, 198] width 748 height 730
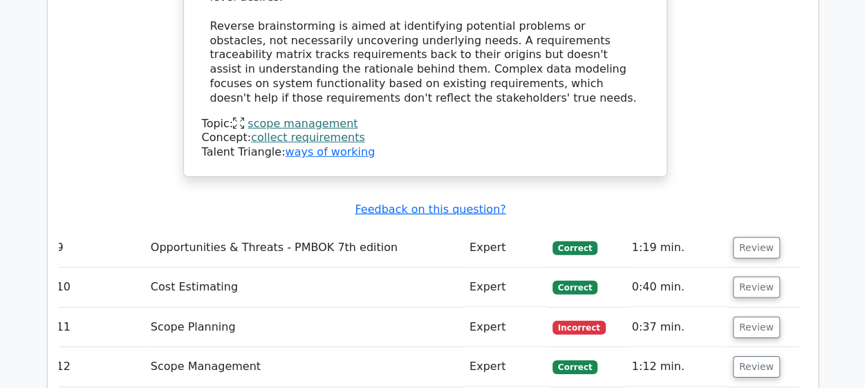
scroll to position [4532, 0]
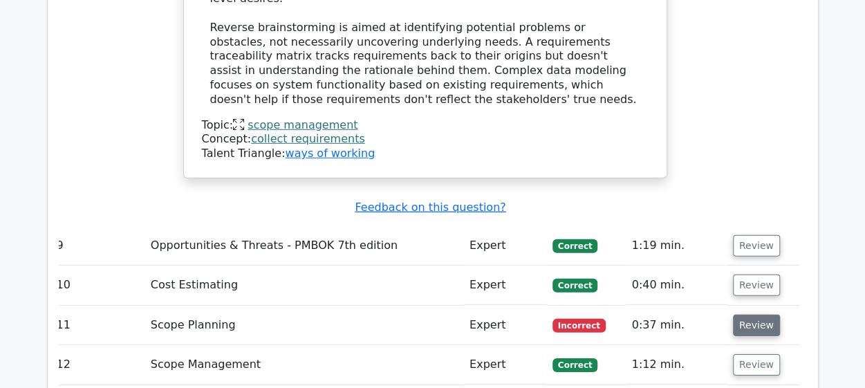
click at [750, 315] on button "Review" at bounding box center [756, 325] width 47 height 21
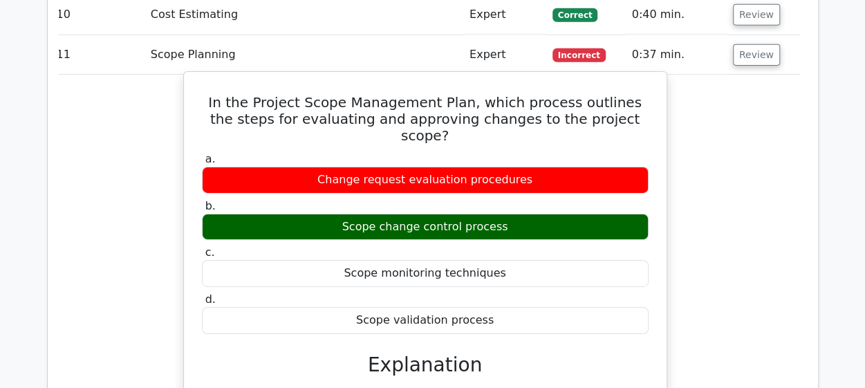
scroll to position [4802, 0]
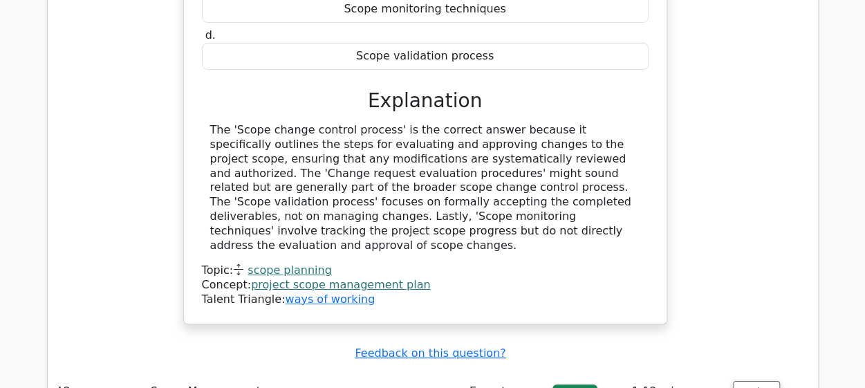
scroll to position [5071, 0]
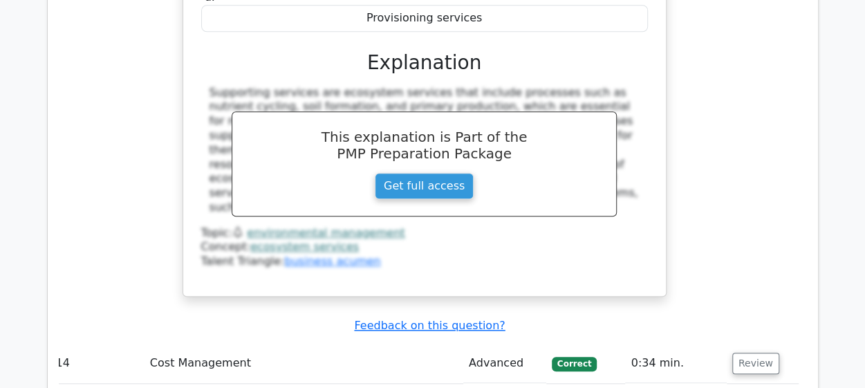
scroll to position [5771, 0]
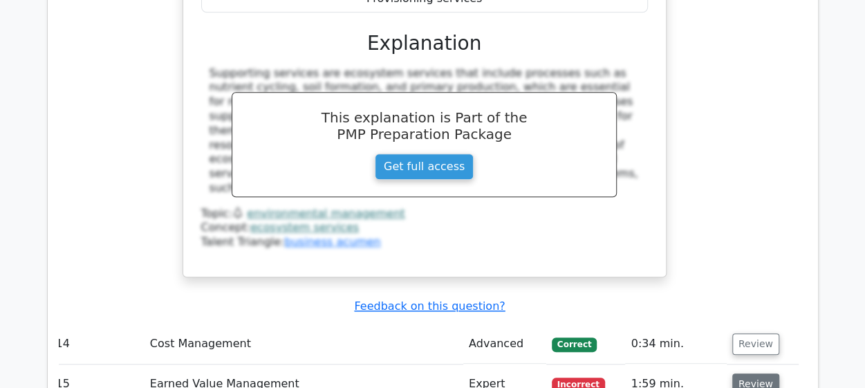
click at [760, 374] on button "Review" at bounding box center [756, 384] width 47 height 21
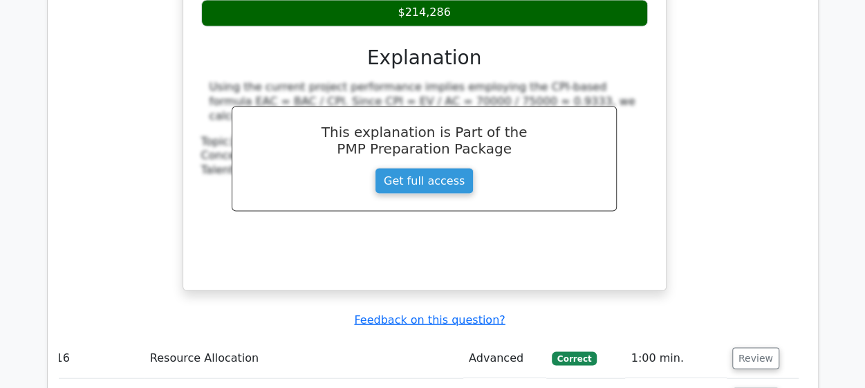
scroll to position [6447, 0]
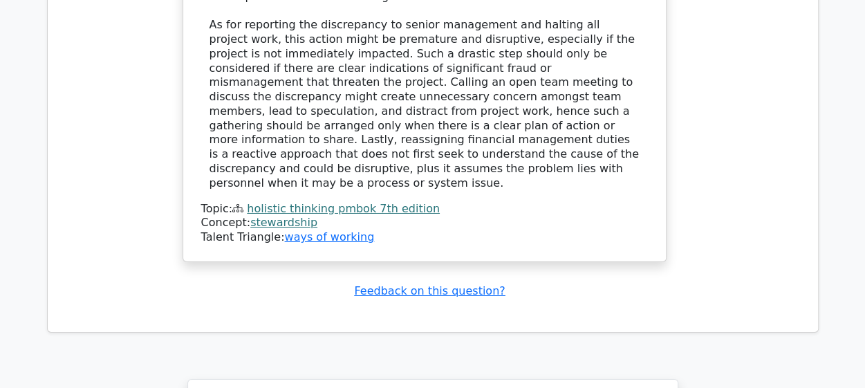
scroll to position [7778, 0]
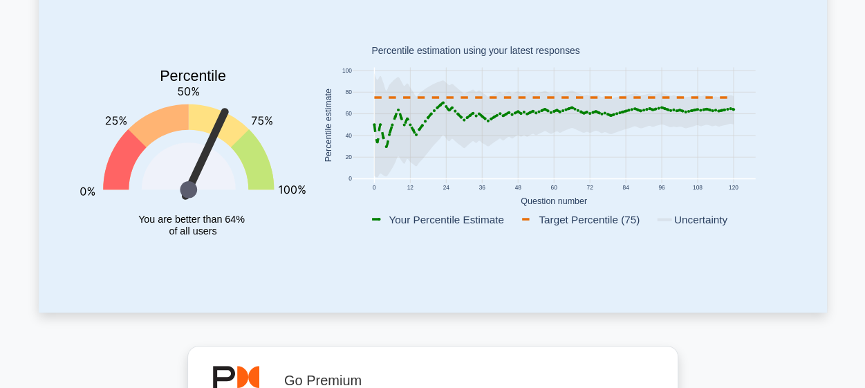
scroll to position [182, 0]
click at [416, 128] on icon at bounding box center [553, 125] width 359 height 104
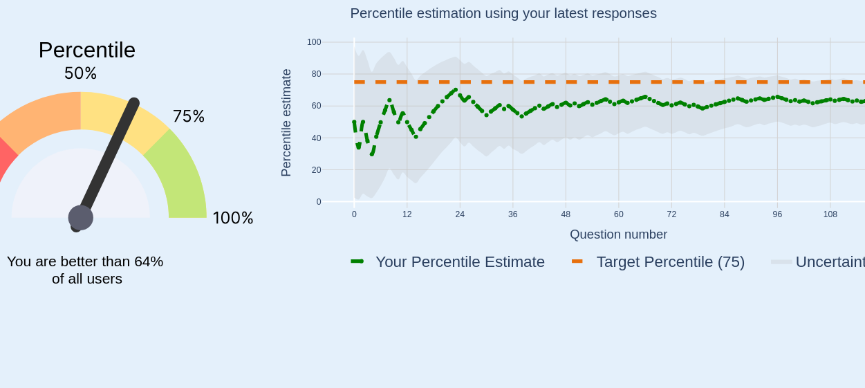
click at [417, 131] on icon at bounding box center [553, 125] width 359 height 104
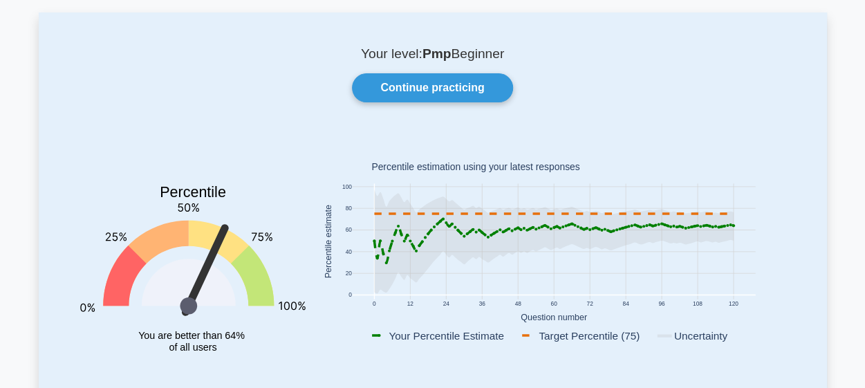
scroll to position [0, 0]
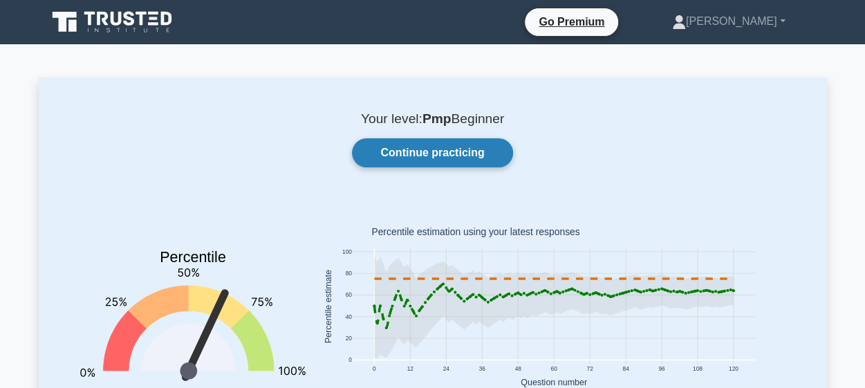
click at [459, 144] on link "Continue practicing" at bounding box center [432, 152] width 160 height 29
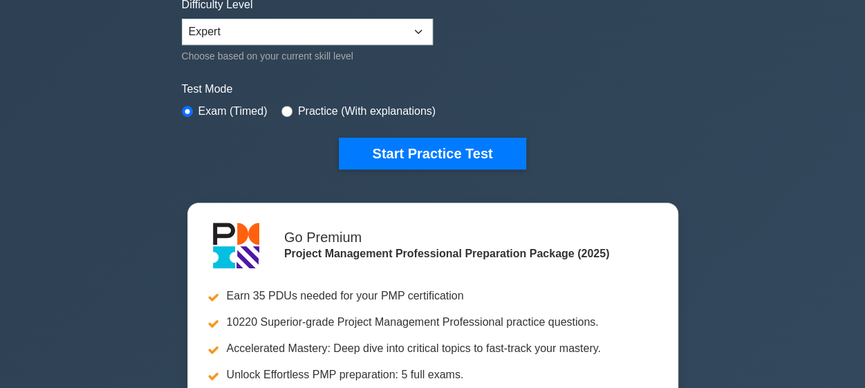
scroll to position [353, 0]
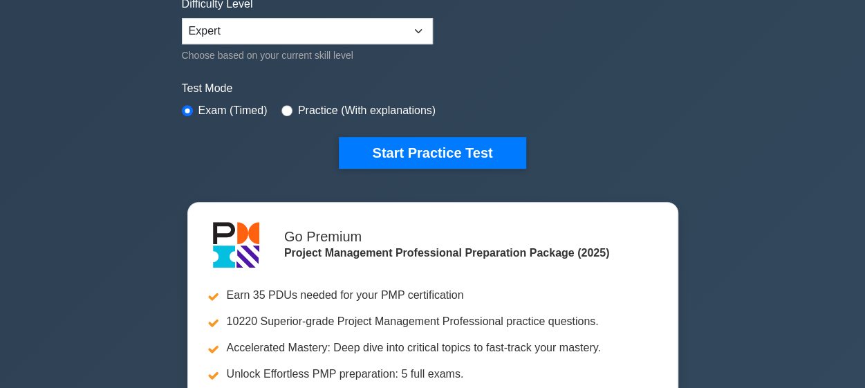
click at [459, 144] on button "Start Practice Test" at bounding box center [432, 153] width 187 height 32
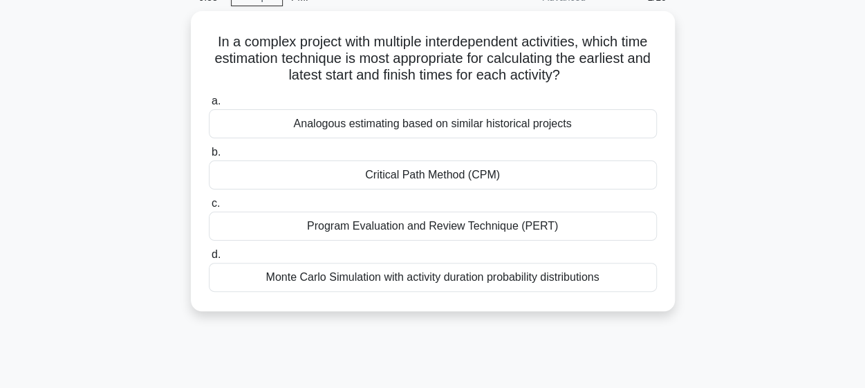
scroll to position [59, 0]
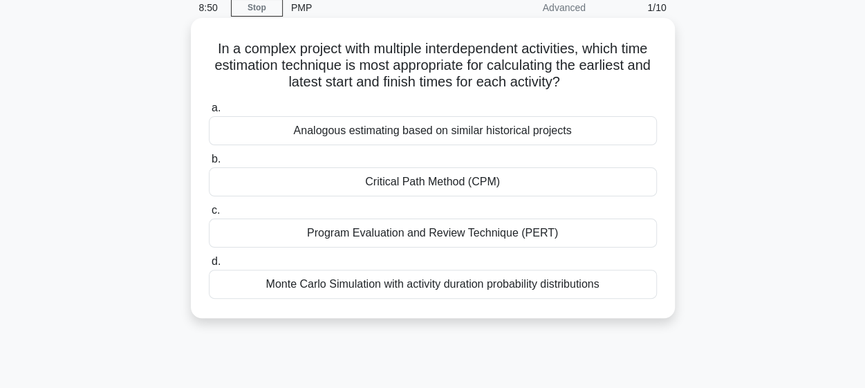
click at [450, 178] on div "Critical Path Method (CPM)" at bounding box center [433, 181] width 448 height 29
click at [209, 164] on input "b. Critical Path Method (CPM)" at bounding box center [209, 159] width 0 height 9
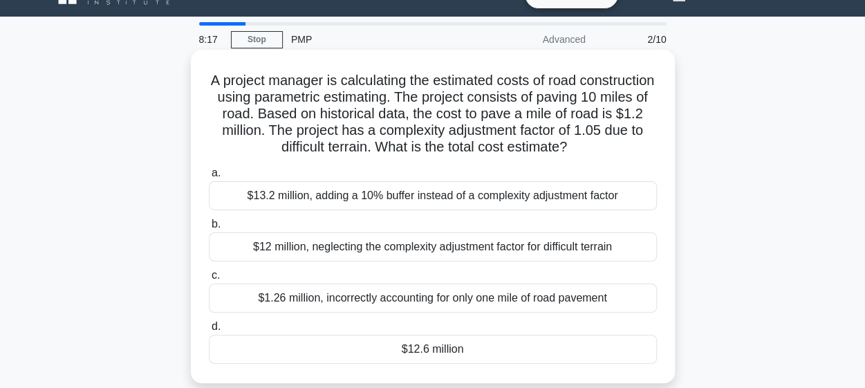
scroll to position [40, 0]
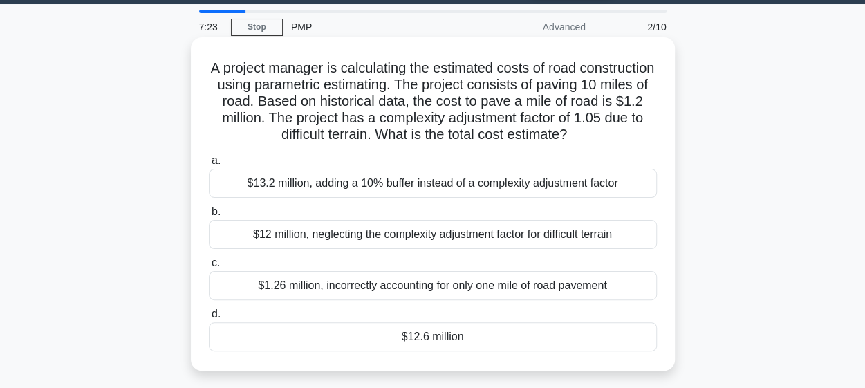
click at [423, 346] on div "$12.6 million" at bounding box center [433, 336] width 448 height 29
click at [209, 319] on input "d. $12.6 million" at bounding box center [209, 314] width 0 height 9
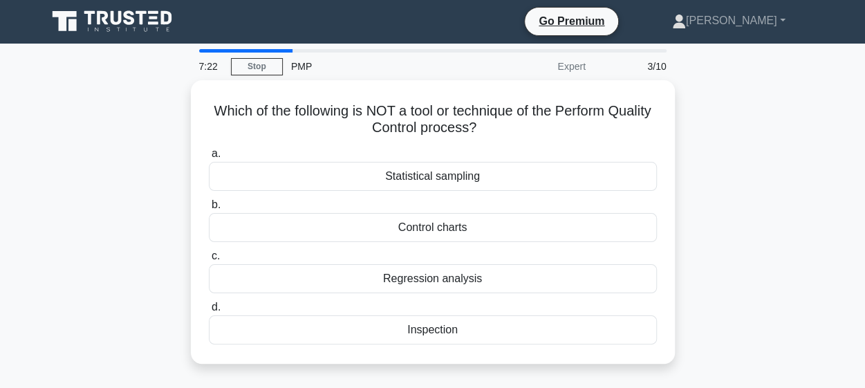
scroll to position [0, 0]
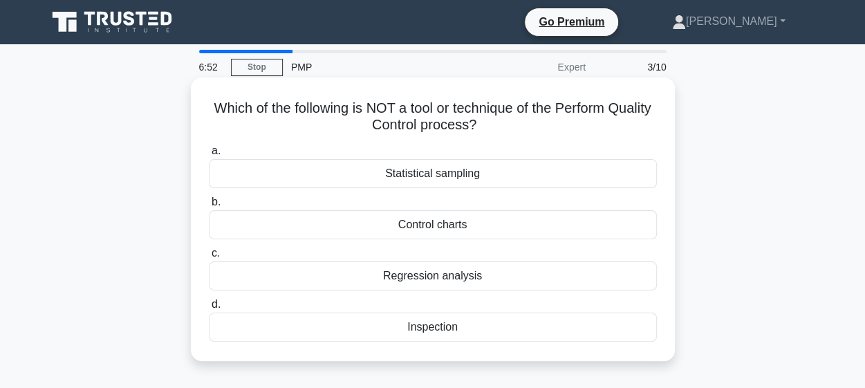
click at [434, 277] on div "Regression analysis" at bounding box center [433, 275] width 448 height 29
click at [209, 258] on input "c. Regression analysis" at bounding box center [209, 253] width 0 height 9
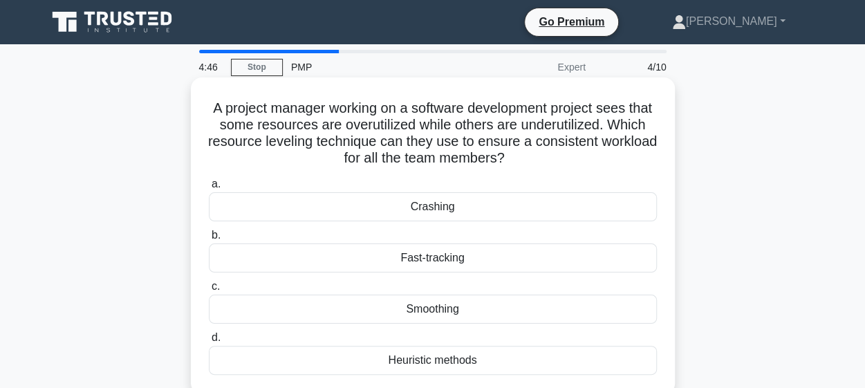
click at [439, 315] on div "Smoothing" at bounding box center [433, 309] width 448 height 29
click at [209, 291] on input "c. Smoothing" at bounding box center [209, 286] width 0 height 9
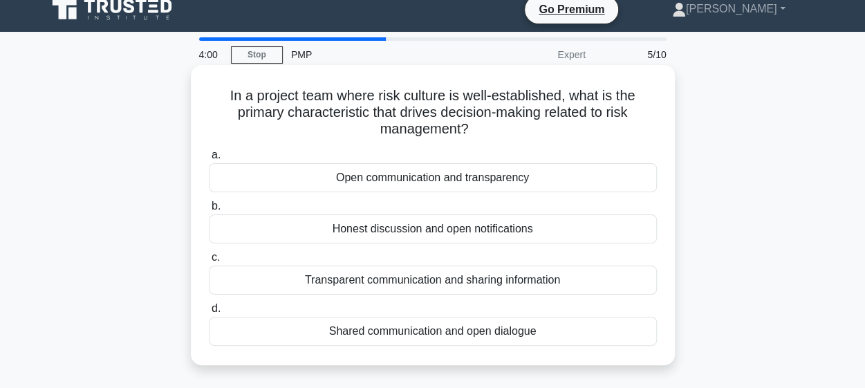
scroll to position [15, 0]
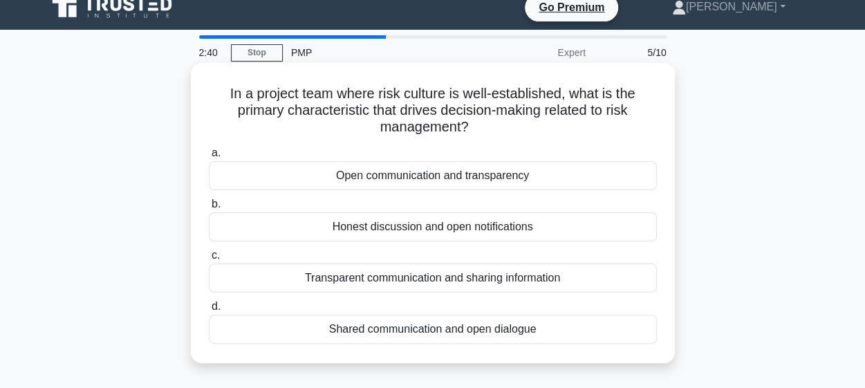
click at [511, 286] on div "Transparent communication and sharing information" at bounding box center [433, 278] width 448 height 29
click at [209, 260] on input "c. Transparent communication and sharing information" at bounding box center [209, 255] width 0 height 9
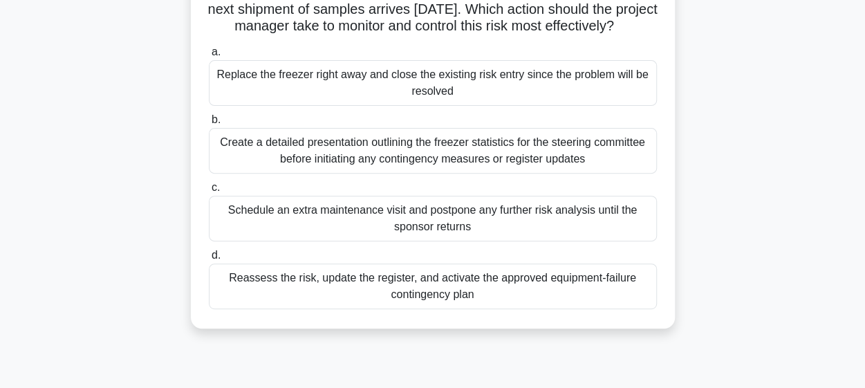
scroll to position [169, 0]
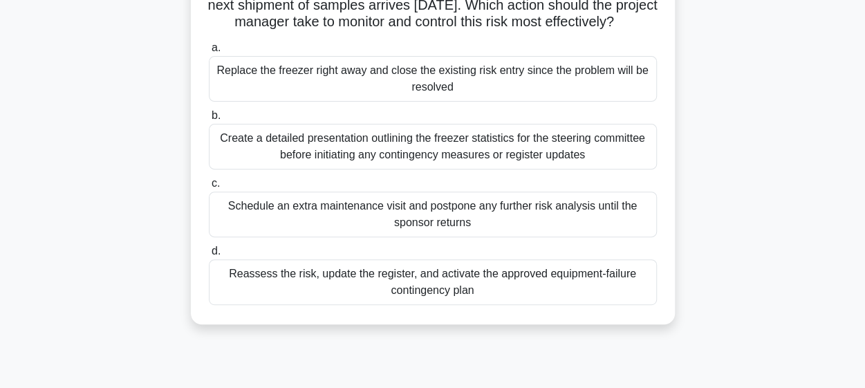
click at [473, 295] on div "Reassess the risk, update the register, and activate the approved equipment-fai…" at bounding box center [433, 282] width 448 height 46
click at [209, 256] on input "d. Reassess the risk, update the register, and activate the approved equipment-…" at bounding box center [209, 251] width 0 height 9
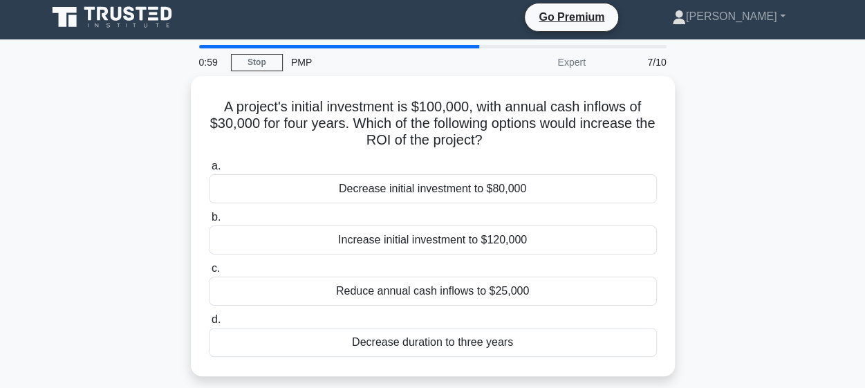
scroll to position [0, 0]
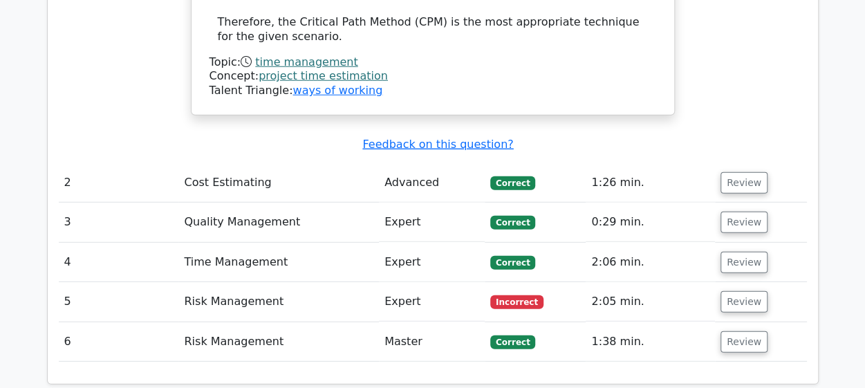
scroll to position [1849, 0]
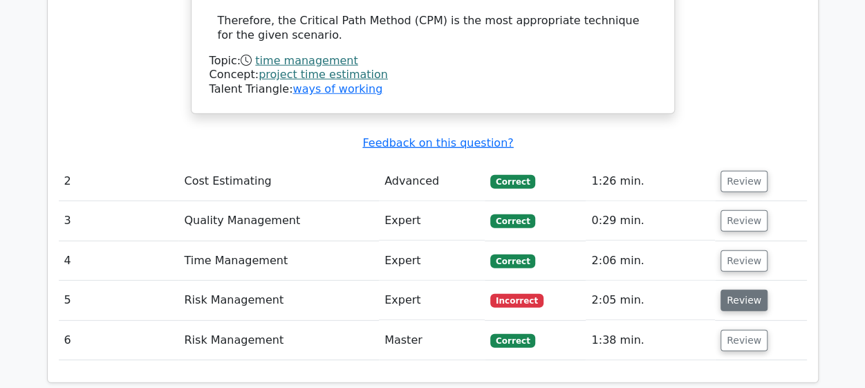
click at [744, 290] on button "Review" at bounding box center [744, 300] width 47 height 21
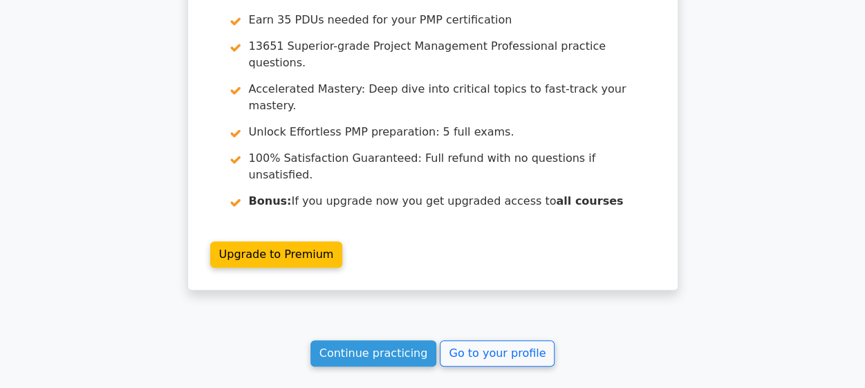
scroll to position [2925, 0]
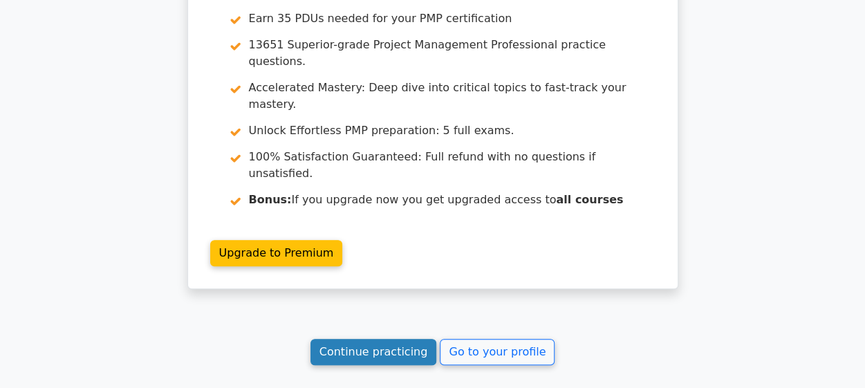
click at [383, 339] on link "Continue practicing" at bounding box center [374, 352] width 127 height 26
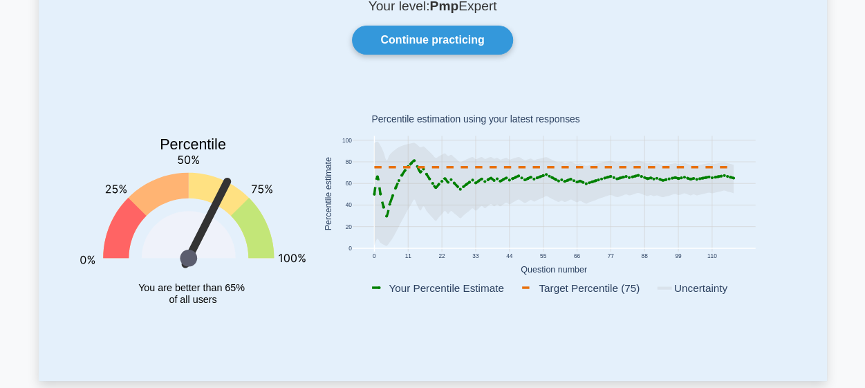
scroll to position [113, 0]
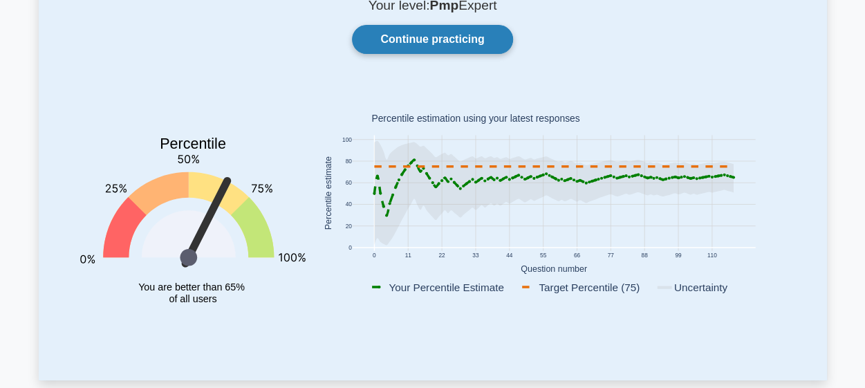
click at [414, 39] on link "Continue practicing" at bounding box center [432, 39] width 160 height 29
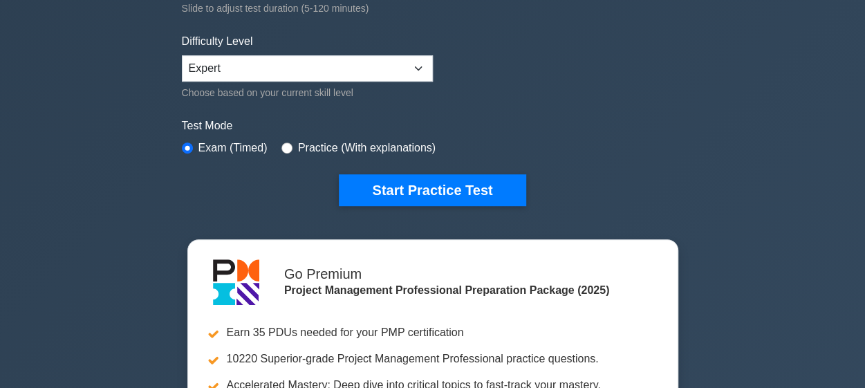
scroll to position [315, 0]
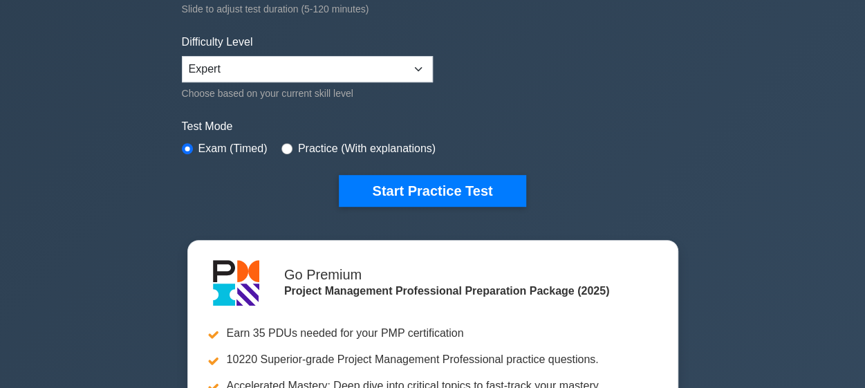
click at [383, 178] on button "Start Practice Test" at bounding box center [432, 191] width 187 height 32
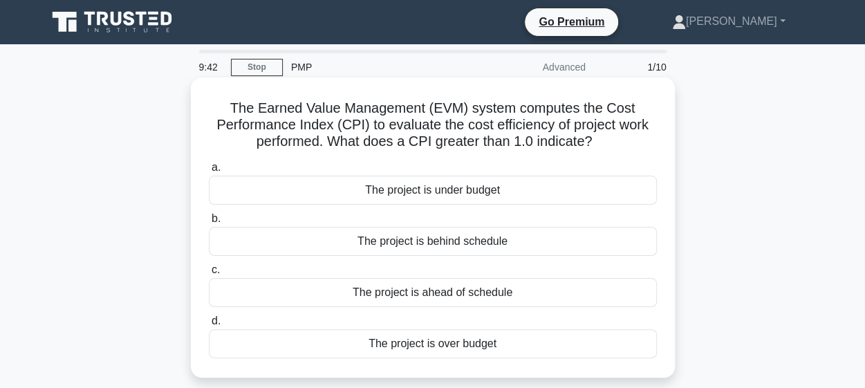
click at [407, 192] on div "The project is under budget" at bounding box center [433, 190] width 448 height 29
click at [209, 172] on input "a. The project is under budget" at bounding box center [209, 167] width 0 height 9
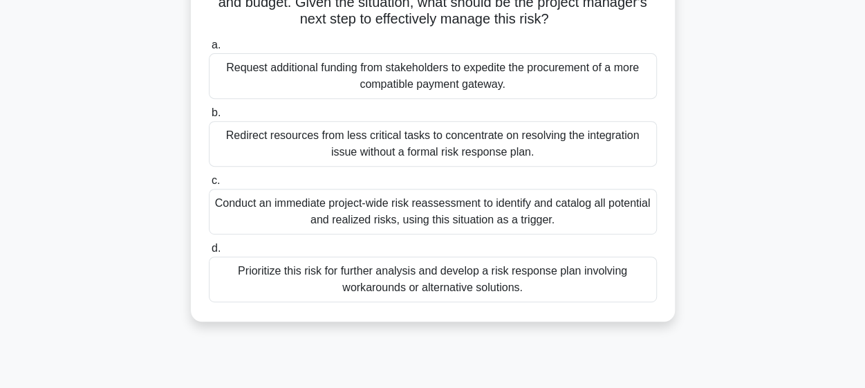
scroll to position [250, 0]
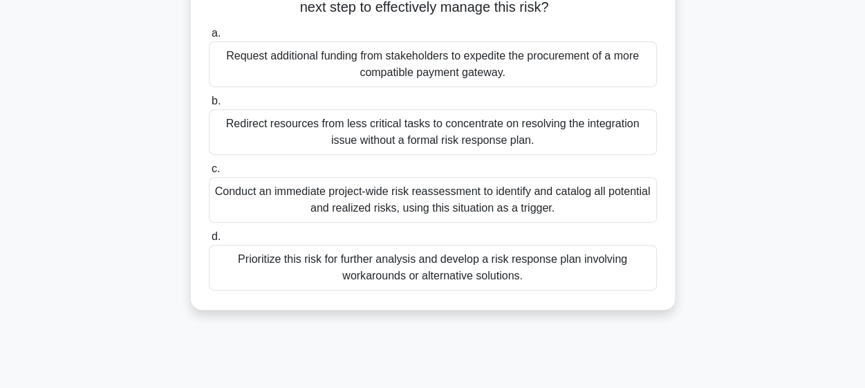
click at [405, 265] on div "Prioritize this risk for further analysis and develop a risk response plan invo…" at bounding box center [433, 268] width 448 height 46
click at [209, 241] on input "d. Prioritize this risk for further analysis and develop a risk response plan i…" at bounding box center [209, 236] width 0 height 9
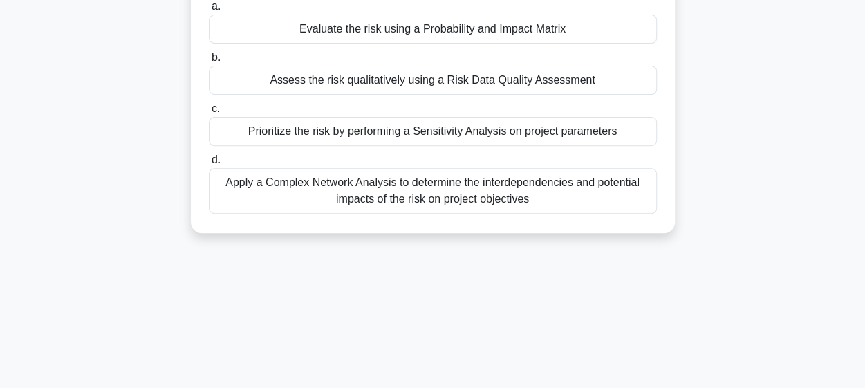
scroll to position [199, 0]
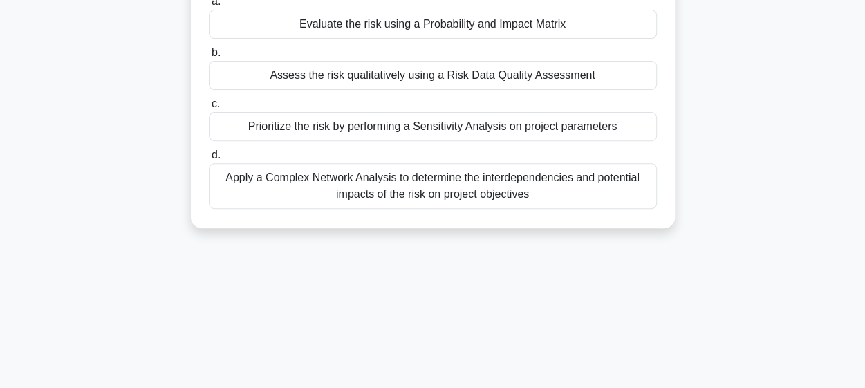
click at [484, 190] on div "Apply a Complex Network Analysis to determine the interdependencies and potenti…" at bounding box center [433, 186] width 448 height 46
click at [209, 160] on input "d. Apply a Complex Network Analysis to determine the interdependencies and pote…" at bounding box center [209, 155] width 0 height 9
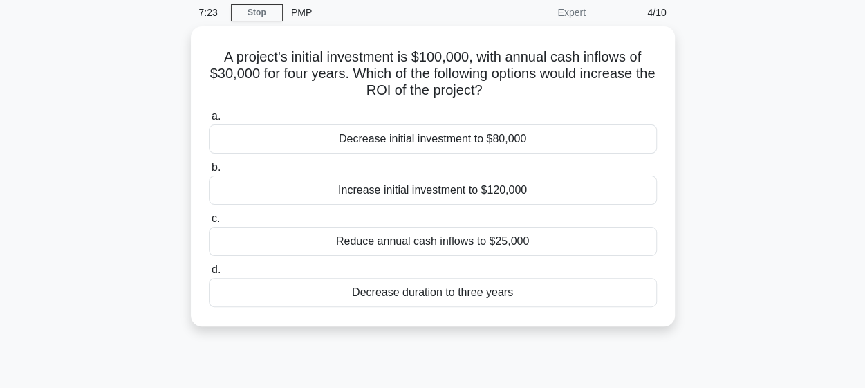
scroll to position [53, 0]
click at [484, 190] on div "Increase initial investment to $120,000" at bounding box center [433, 191] width 448 height 29
click at [209, 174] on input "b. Increase initial investment to $120,000" at bounding box center [209, 169] width 0 height 9
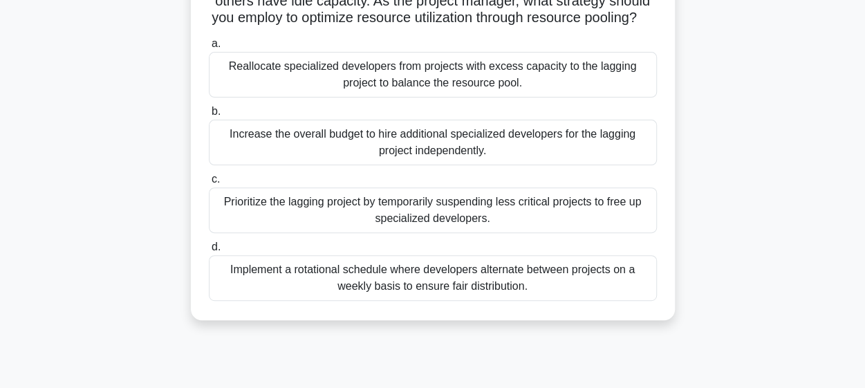
scroll to position [163, 0]
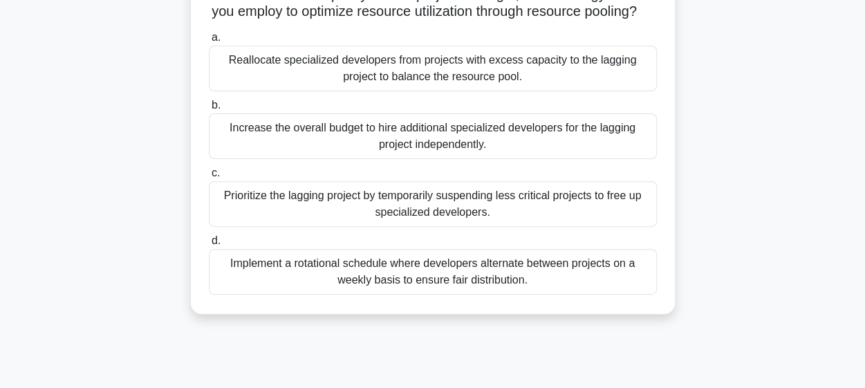
click at [381, 273] on div "Implement a rotational schedule where developers alternate between projects on …" at bounding box center [433, 272] width 448 height 46
click at [209, 246] on input "d. Implement a rotational schedule where developers alternate between projects …" at bounding box center [209, 241] width 0 height 9
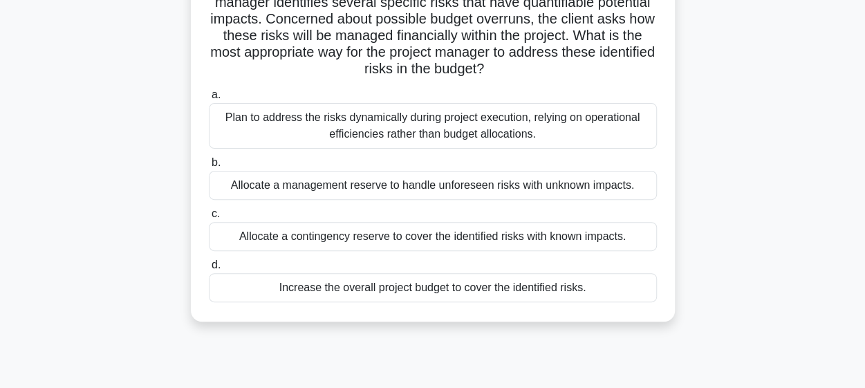
scroll to position [125, 0]
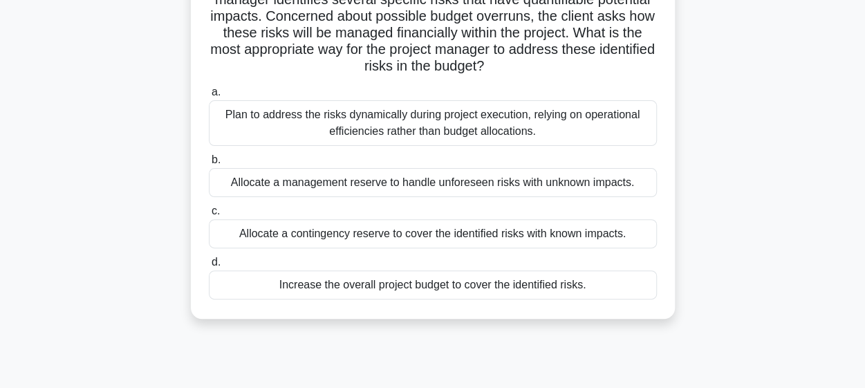
click at [401, 240] on div "Allocate a contingency reserve to cover the identified risks with known impacts." at bounding box center [433, 233] width 448 height 29
click at [209, 216] on input "c. Allocate a contingency reserve to cover the identified risks with known impa…" at bounding box center [209, 211] width 0 height 9
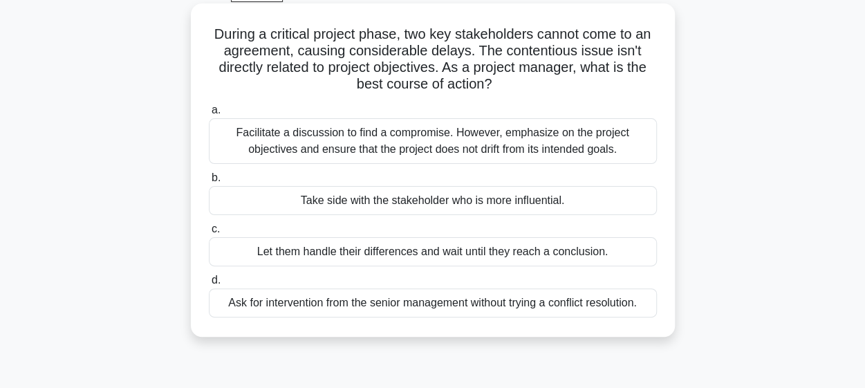
scroll to position [78, 0]
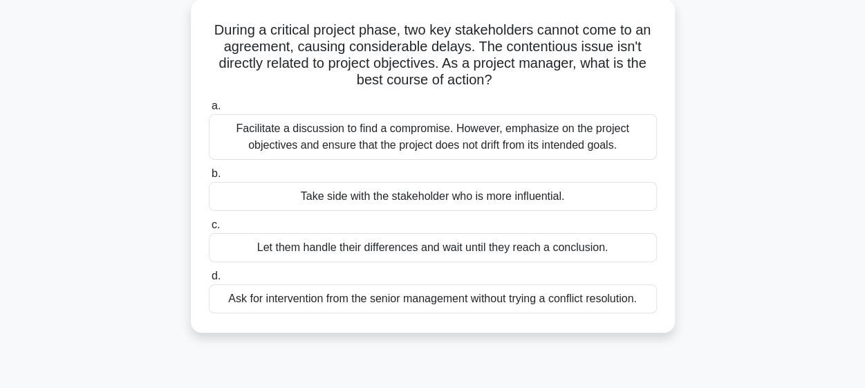
click at [429, 145] on div "Facilitate a discussion to find a compromise. However, emphasize on the project…" at bounding box center [433, 137] width 448 height 46
click at [209, 111] on input "a. Facilitate a discussion to find a compromise. However, emphasize on the proj…" at bounding box center [209, 106] width 0 height 9
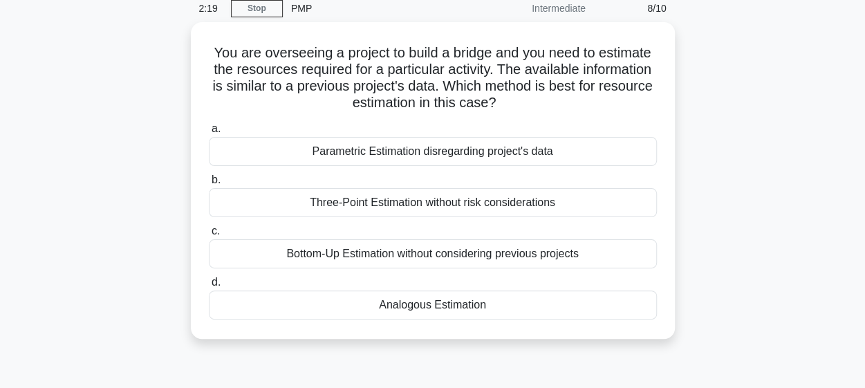
scroll to position [60, 0]
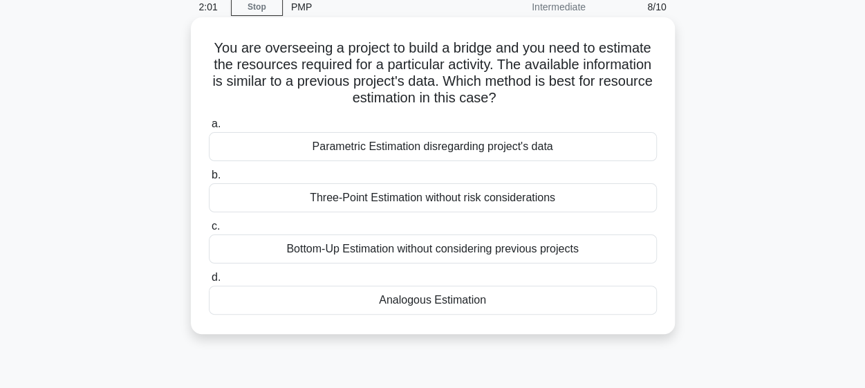
click at [415, 303] on div "Analogous Estimation" at bounding box center [433, 300] width 448 height 29
click at [209, 282] on input "d. Analogous Estimation" at bounding box center [209, 277] width 0 height 9
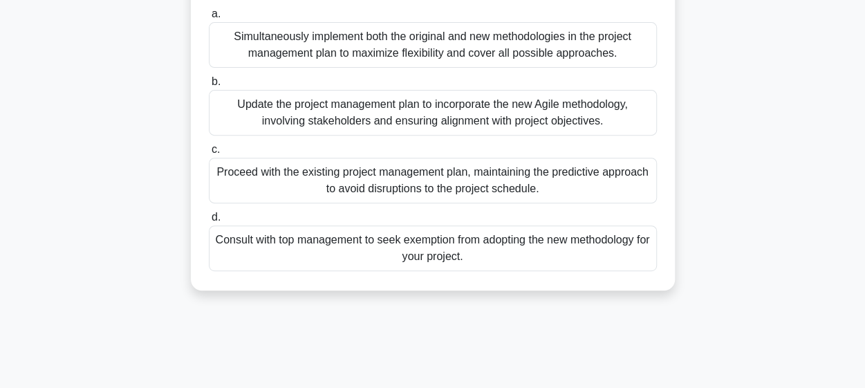
scroll to position [239, 0]
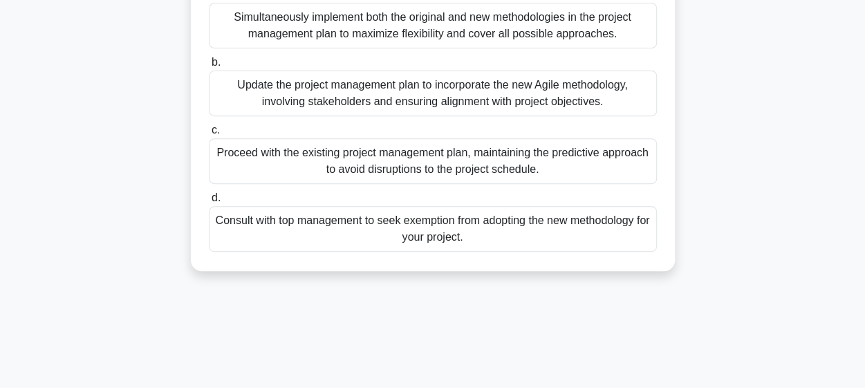
click at [430, 109] on div "Update the project management plan to incorporate the new Agile methodology, in…" at bounding box center [433, 94] width 448 height 46
click at [209, 67] on input "b. Update the project management plan to incorporate the new Agile methodology,…" at bounding box center [209, 62] width 0 height 9
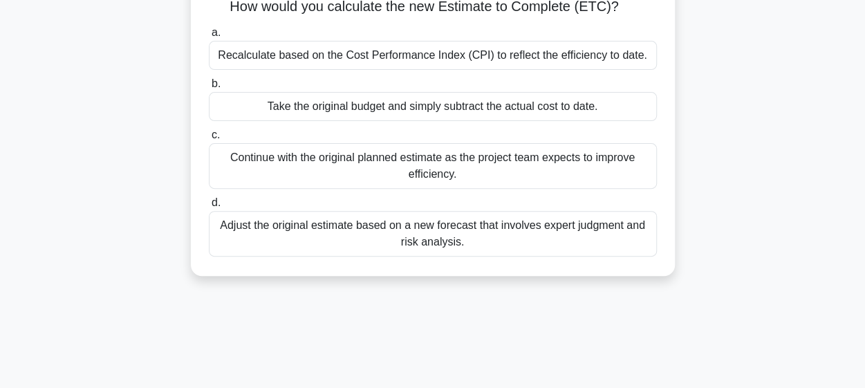
scroll to position [185, 0]
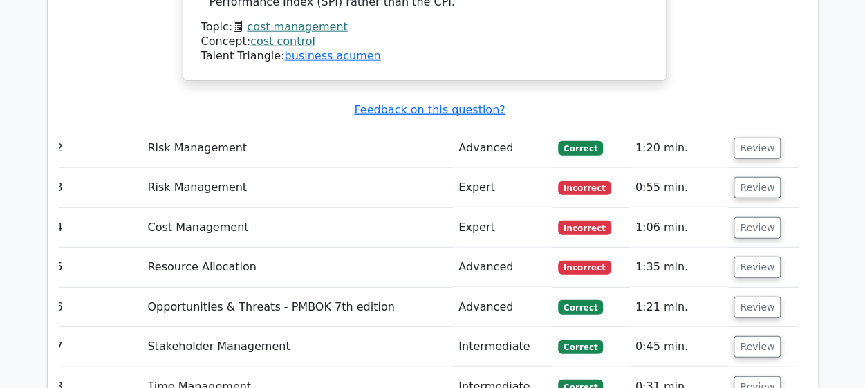
scroll to position [1716, 0]
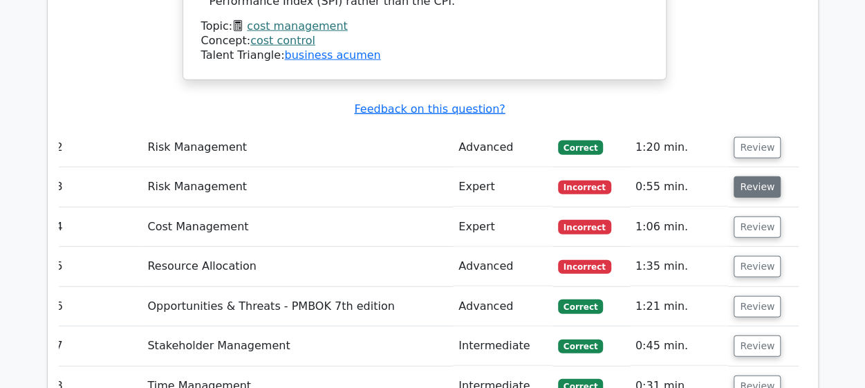
click at [750, 176] on button "Review" at bounding box center [757, 186] width 47 height 21
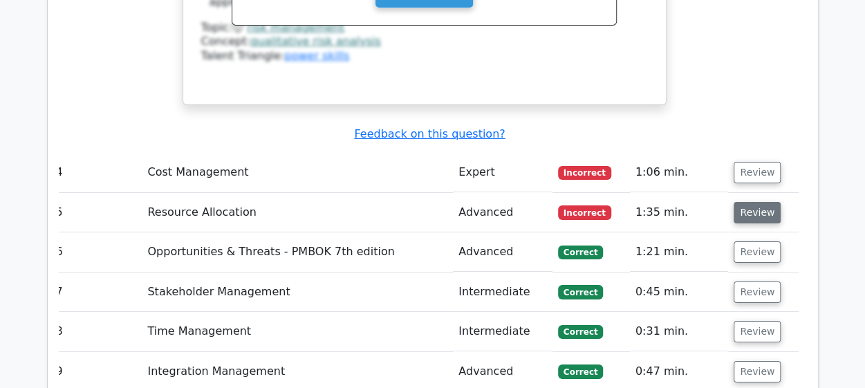
scroll to position [2419, 0]
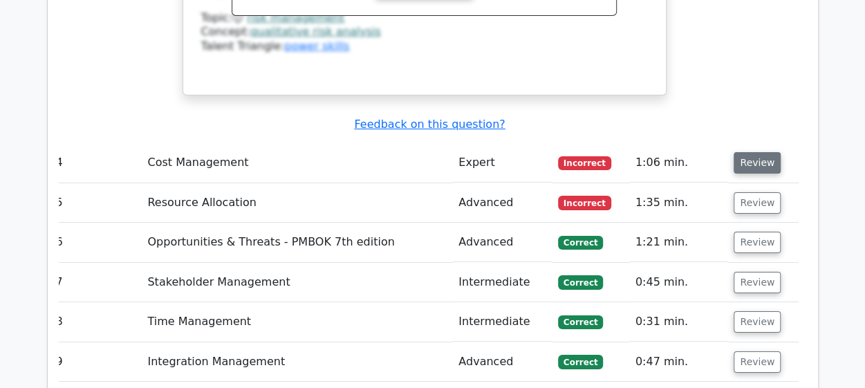
click at [749, 152] on button "Review" at bounding box center [757, 162] width 47 height 21
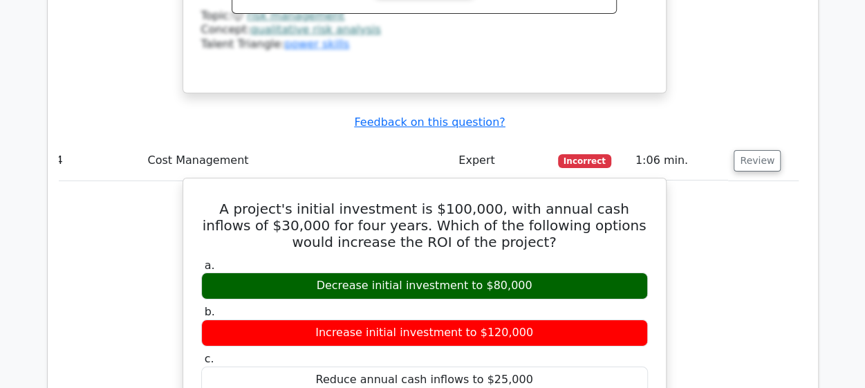
scroll to position [2422, 0]
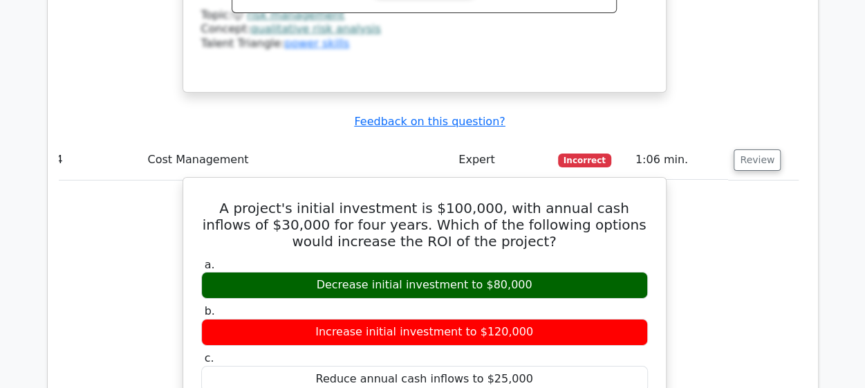
drag, startPoint x: 202, startPoint y: 98, endPoint x: 520, endPoint y: 322, distance: 389.6
copy div "A project's initial investment is $100,000, with annual cash inflows of $30,000…"
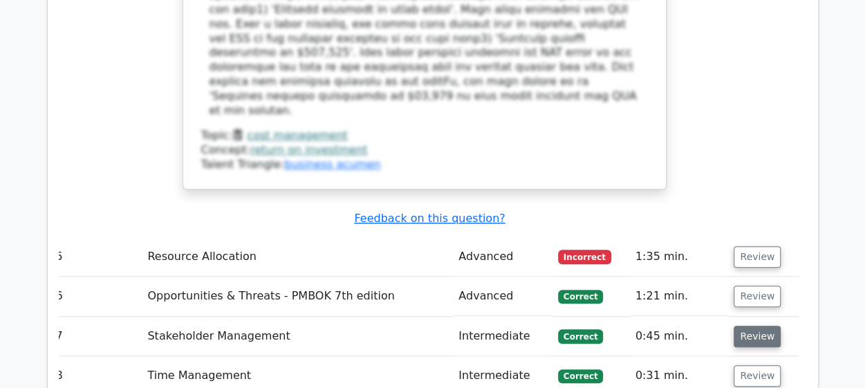
scroll to position [3108, 0]
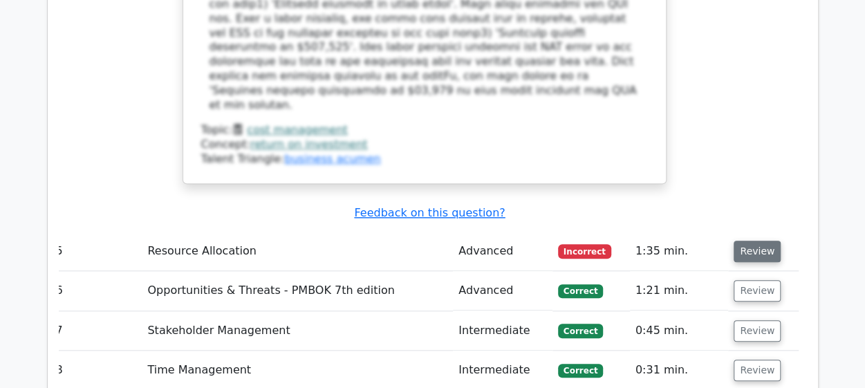
click at [748, 241] on button "Review" at bounding box center [757, 251] width 47 height 21
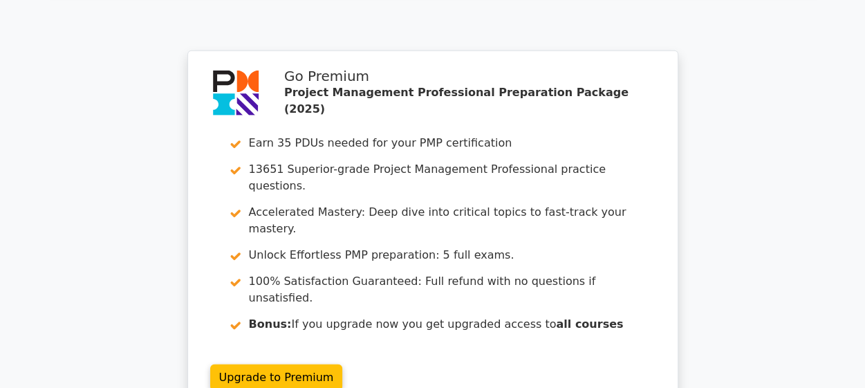
scroll to position [4234, 0]
